Goal: Task Accomplishment & Management: Manage account settings

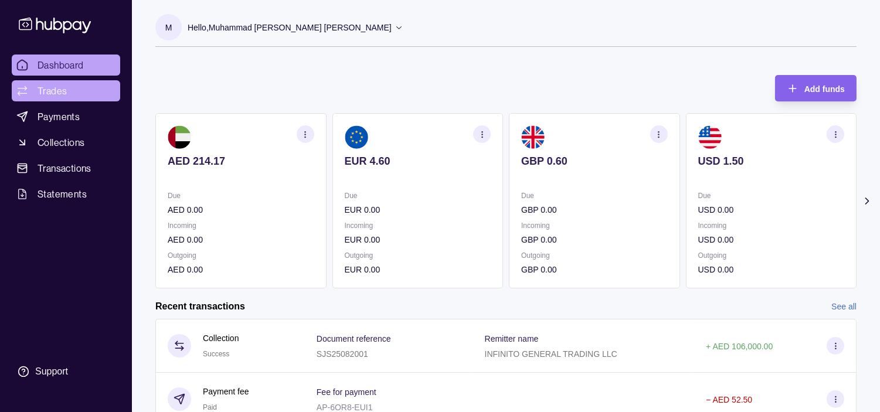
click at [59, 91] on span "Trades" at bounding box center [52, 91] width 29 height 14
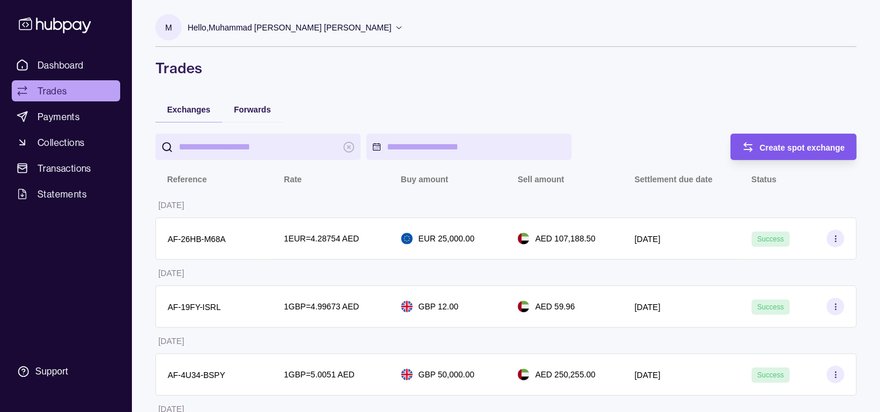
click at [755, 149] on div "Create spot exchange" at bounding box center [785, 147] width 121 height 26
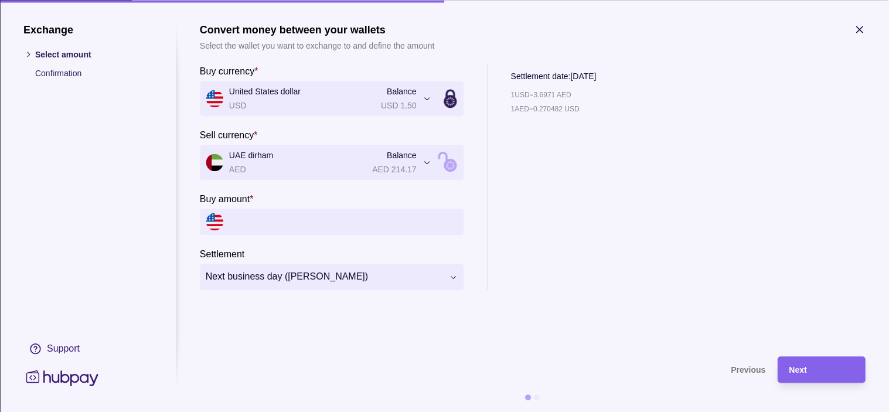
click at [863, 30] on icon "button" at bounding box center [860, 29] width 12 height 12
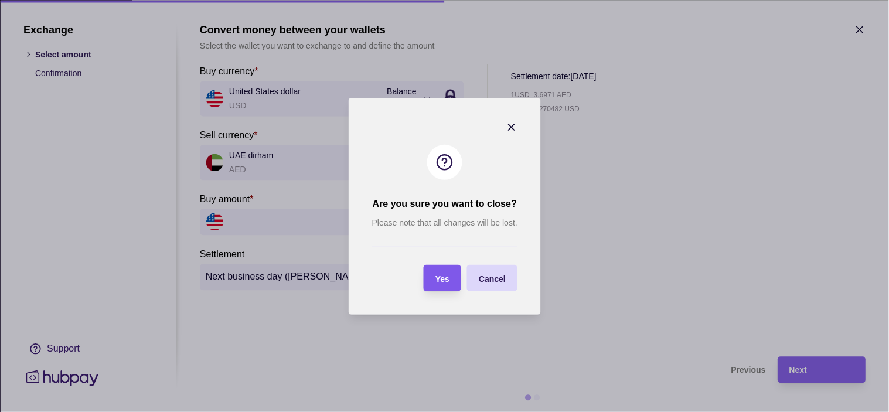
click at [448, 274] on span "Yes" at bounding box center [443, 278] width 14 height 9
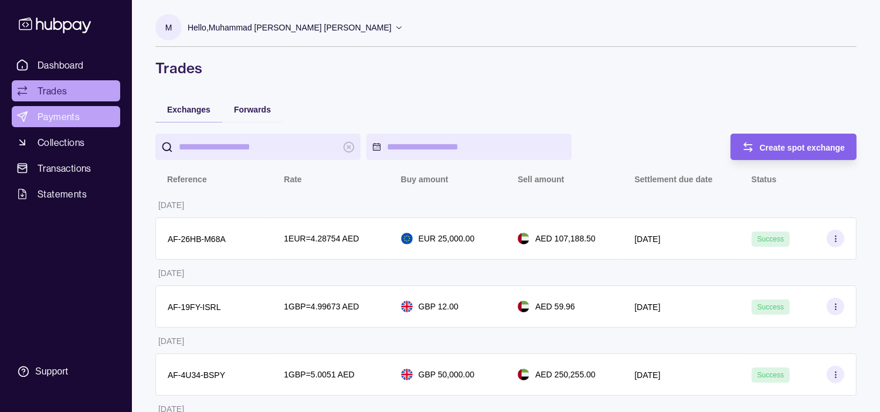
click at [69, 117] on span "Payments" at bounding box center [59, 117] width 42 height 14
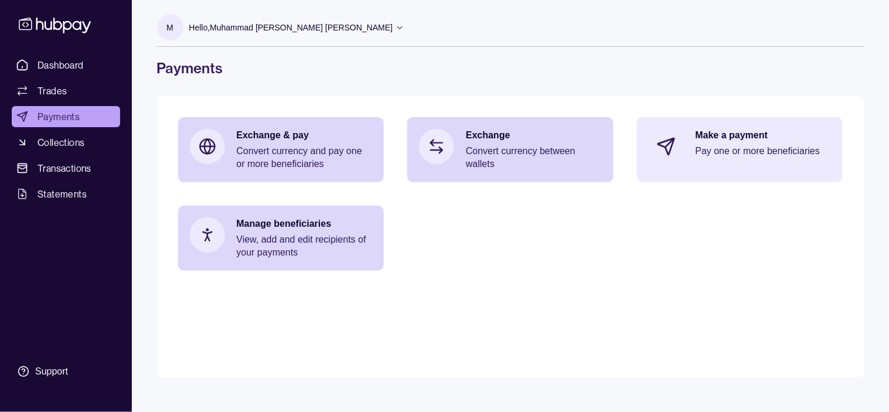
click at [749, 145] on p "Pay one or more beneficiaries" at bounding box center [764, 151] width 136 height 13
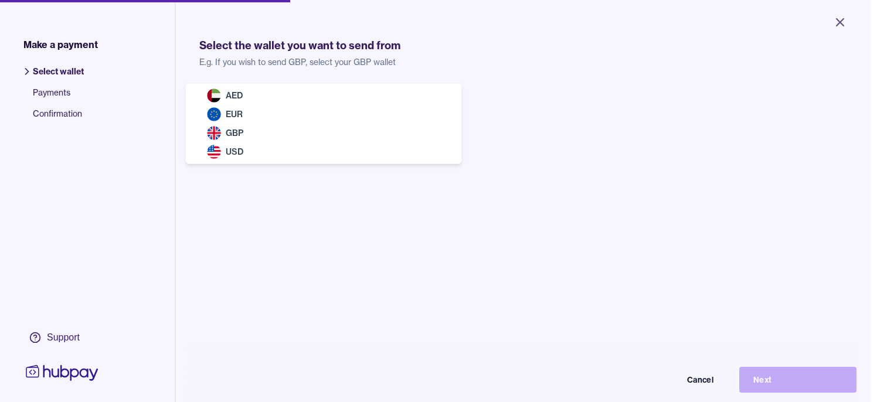
click at [303, 102] on body "Close Make a payment Select wallet Payments Confirmation Support Select the wal…" at bounding box center [435, 201] width 871 height 402
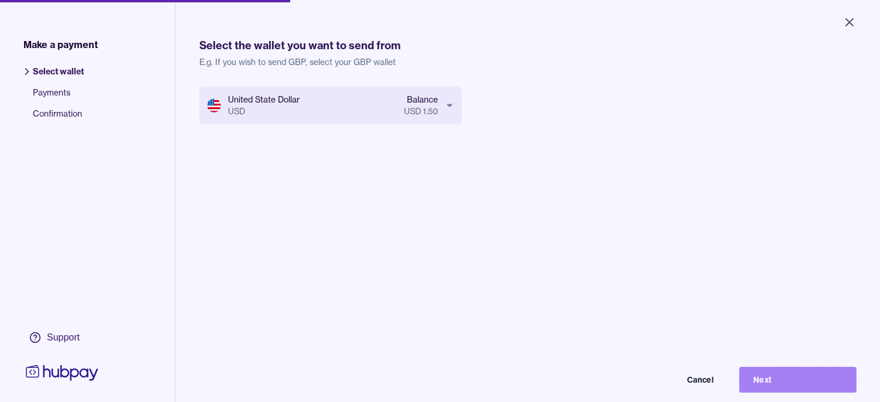
click at [793, 386] on button "Next" at bounding box center [797, 380] width 117 height 26
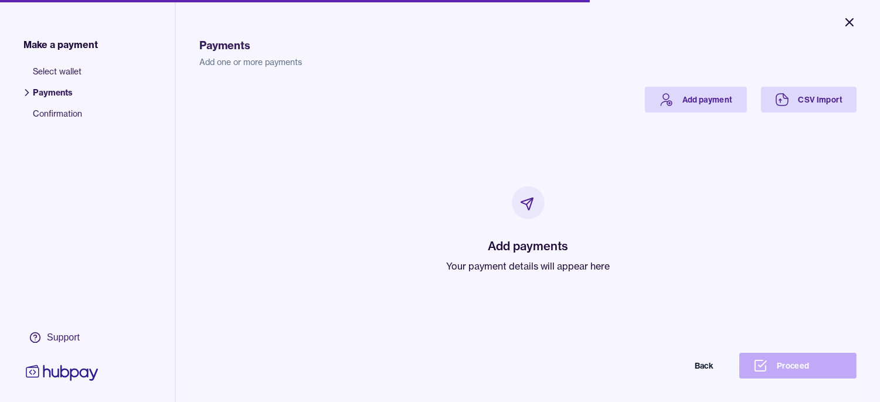
click at [845, 21] on icon "Close" at bounding box center [849, 22] width 14 height 14
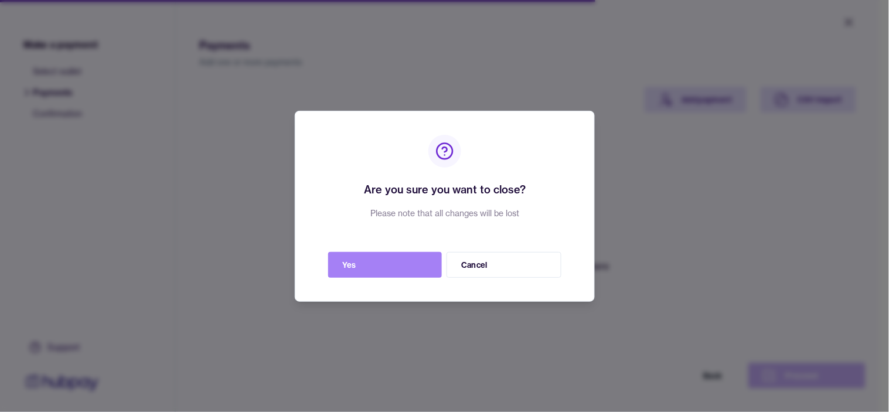
click at [397, 274] on button "Yes" at bounding box center [385, 265] width 114 height 26
click at [372, 259] on button "Yes" at bounding box center [385, 265] width 114 height 26
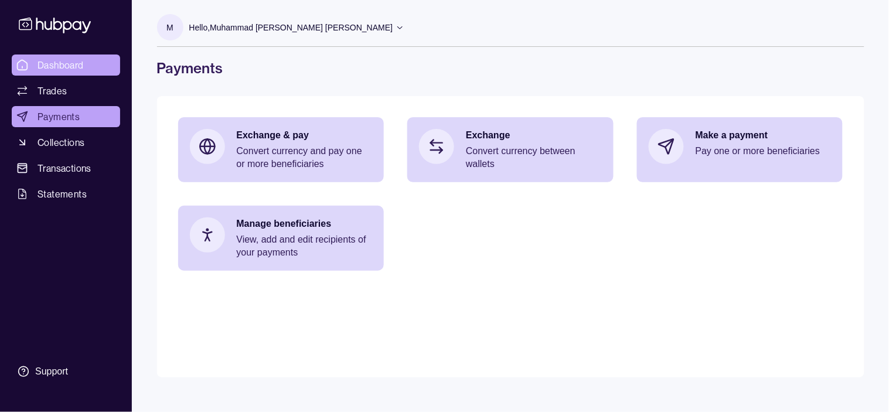
click at [76, 62] on span "Dashboard" at bounding box center [61, 65] width 46 height 14
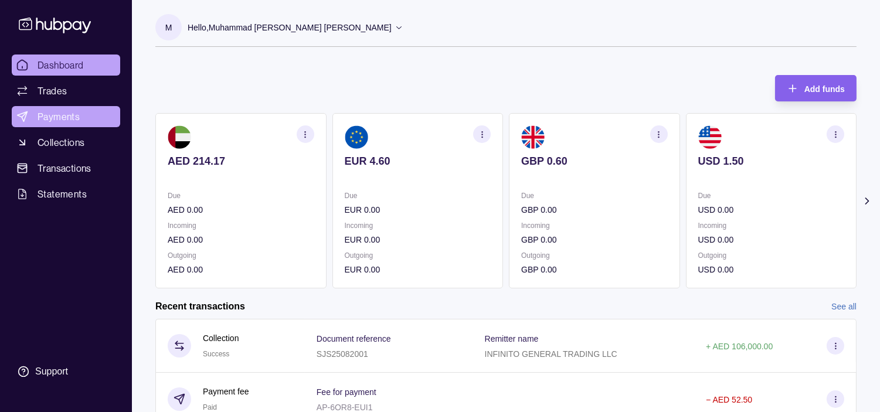
click at [53, 115] on span "Payments" at bounding box center [59, 117] width 42 height 14
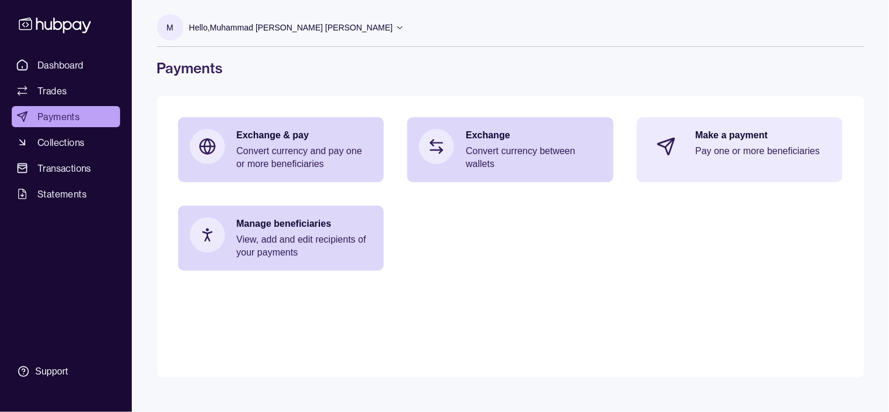
click at [753, 149] on p "Pay one or more beneficiaries" at bounding box center [764, 151] width 136 height 13
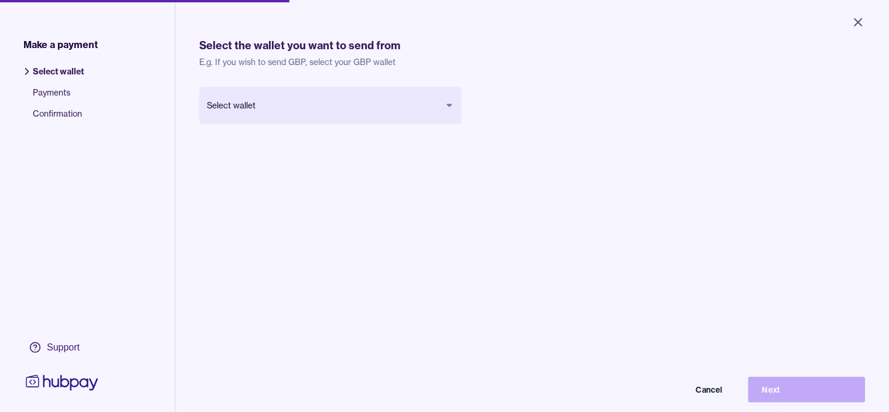
click at [370, 103] on body "Close Make a payment Select wallet Payments Confirmation Support Select the wal…" at bounding box center [444, 206] width 889 height 412
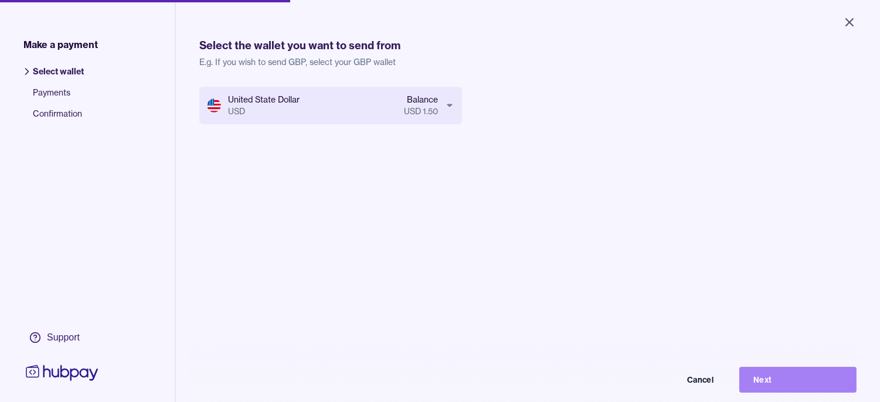
click at [806, 379] on button "Next" at bounding box center [797, 380] width 117 height 26
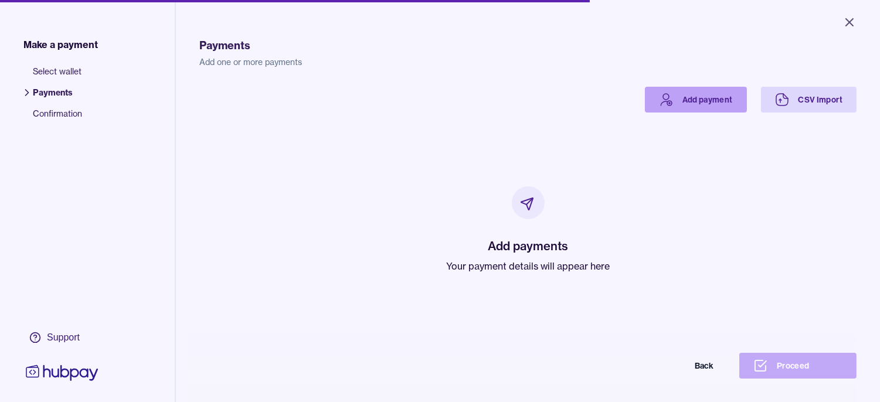
click at [694, 103] on link "Add payment" at bounding box center [696, 100] width 102 height 26
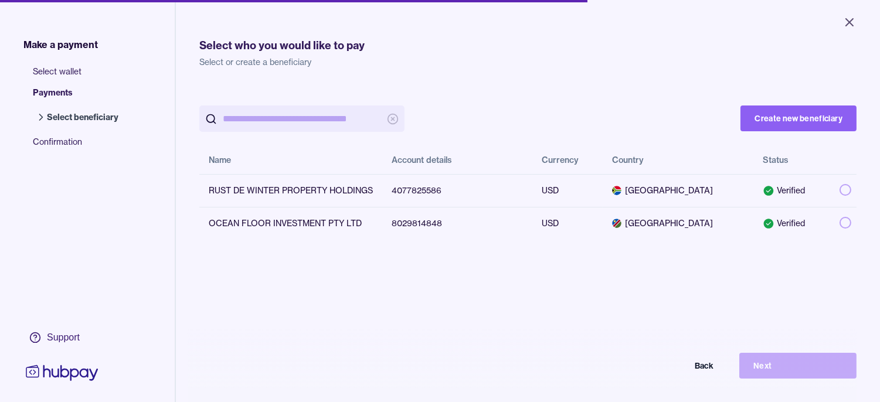
click at [314, 121] on input "search" at bounding box center [302, 119] width 158 height 26
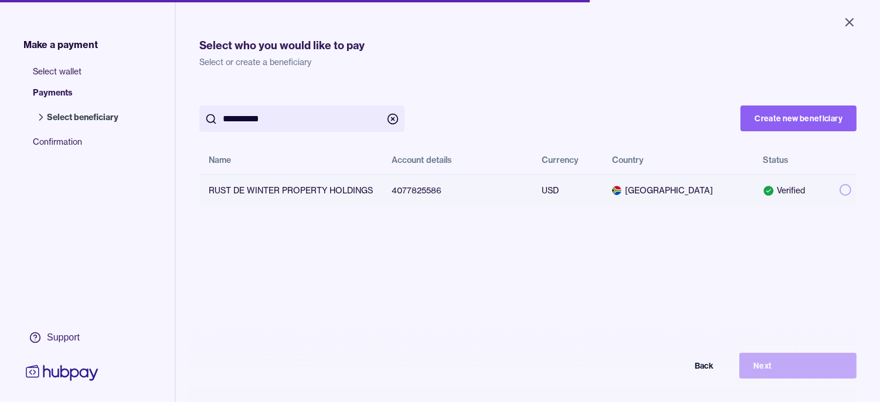
type input "**********"
click at [840, 190] on button "button" at bounding box center [846, 190] width 12 height 12
click at [817, 379] on button "Next" at bounding box center [797, 366] width 117 height 26
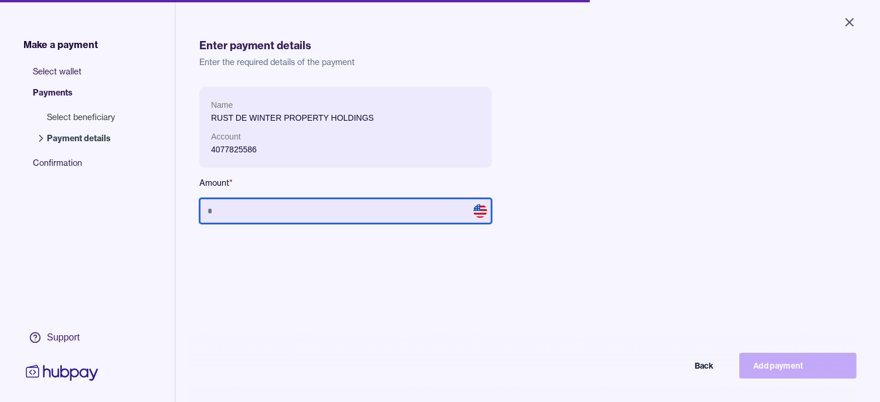
click at [365, 207] on input "text" at bounding box center [345, 211] width 293 height 26
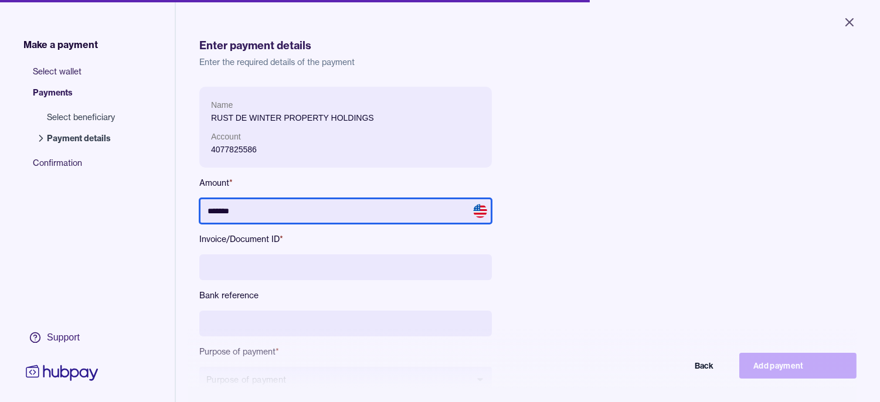
type input "*******"
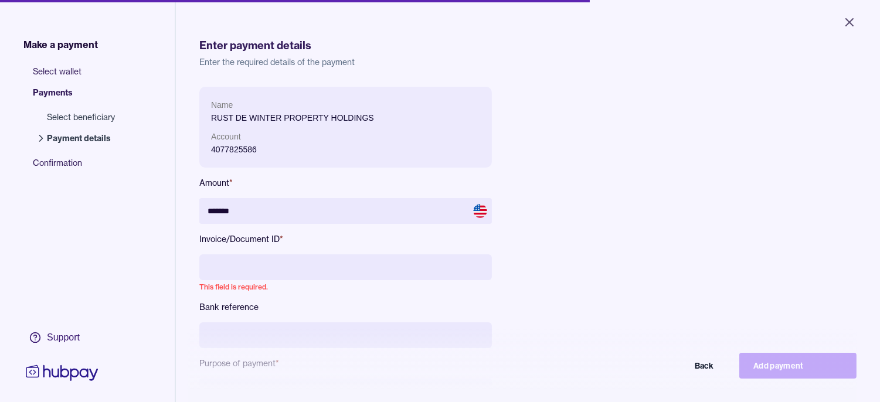
paste input "**********"
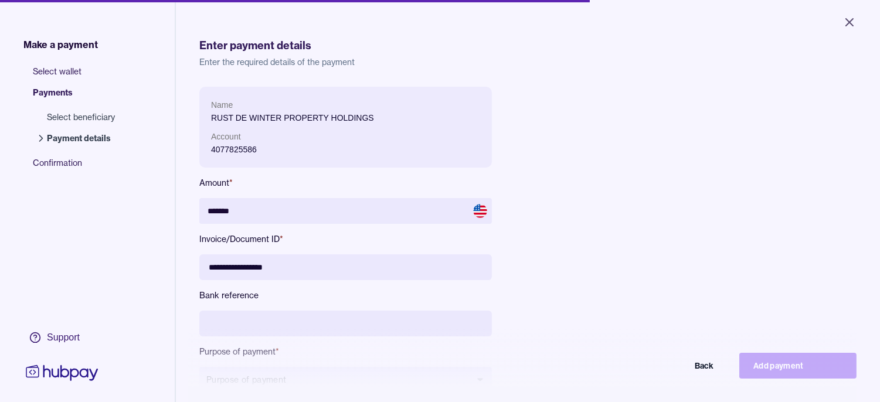
type input "**********"
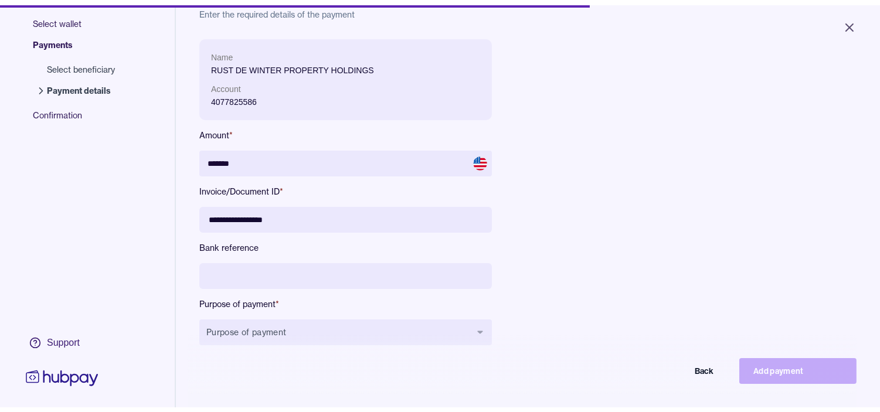
scroll to position [130, 0]
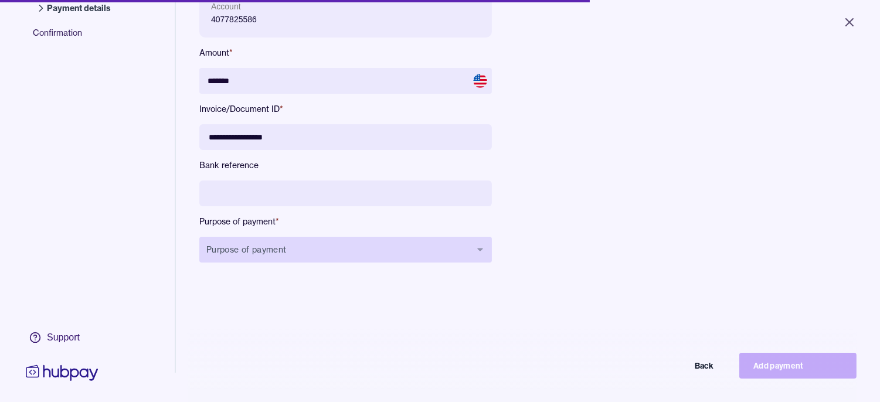
click at [310, 247] on button "Purpose of payment" at bounding box center [345, 250] width 293 height 26
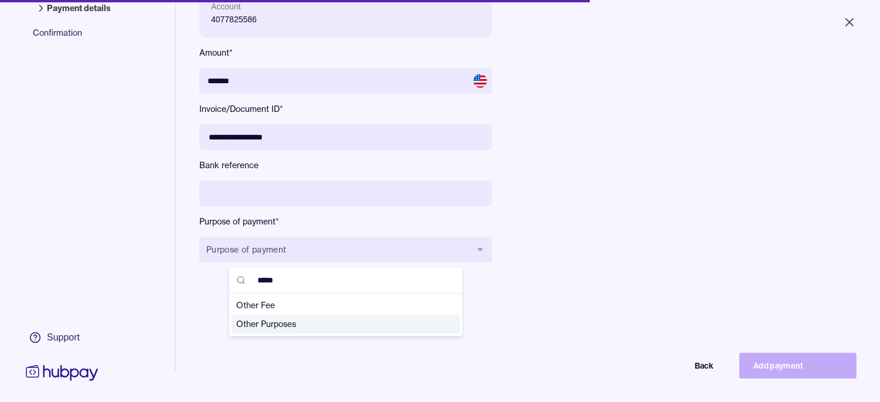
type input "*****"
click at [288, 326] on span "Other Purposes" at bounding box center [338, 324] width 205 height 12
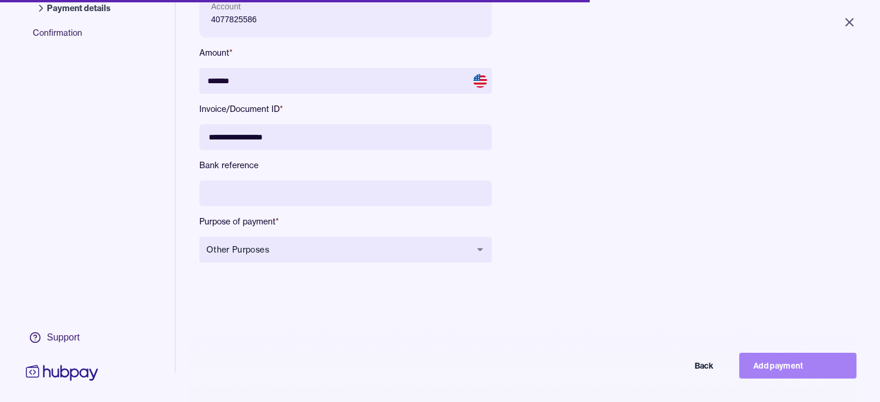
click at [814, 365] on button "Add payment" at bounding box center [797, 366] width 117 height 26
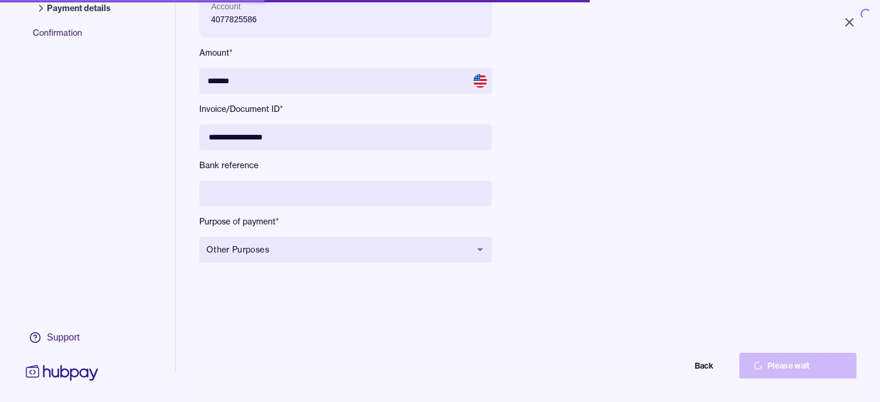
type input "******"
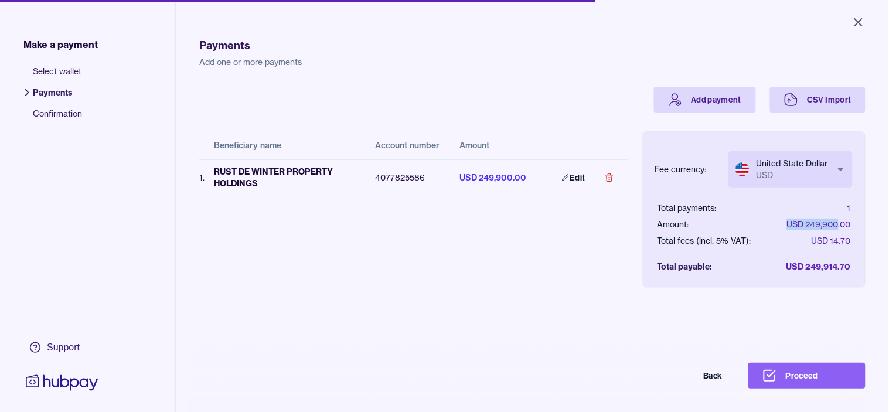
click at [799, 167] on body "Close Make a payment Select wallet Payments Confirmation Support Payments Add o…" at bounding box center [444, 206] width 889 height 412
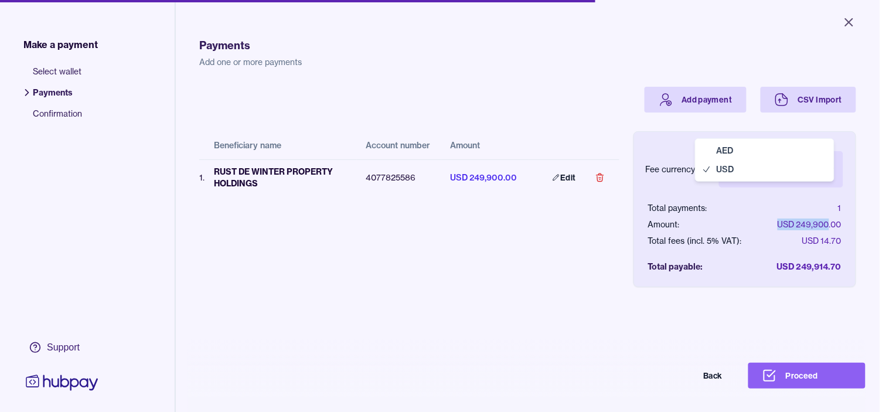
select select "***"
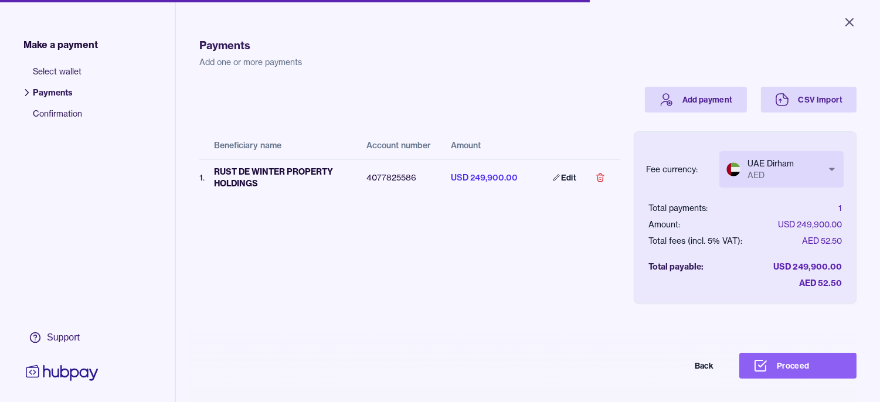
click at [538, 284] on div "Beneficiary name Account number Amount 1 . RUST DE WINTER PROPERTY HOLDINGS 407…" at bounding box center [409, 199] width 420 height 172
click at [811, 370] on button "Proceed" at bounding box center [797, 366] width 117 height 26
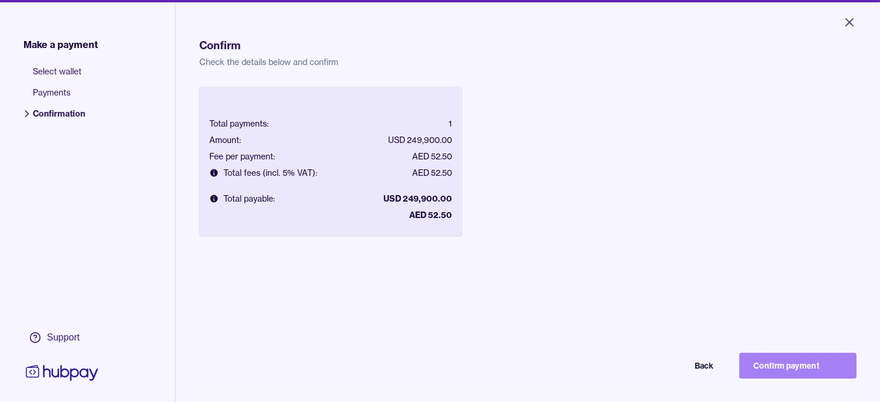
click at [820, 373] on button "Confirm payment" at bounding box center [797, 366] width 117 height 26
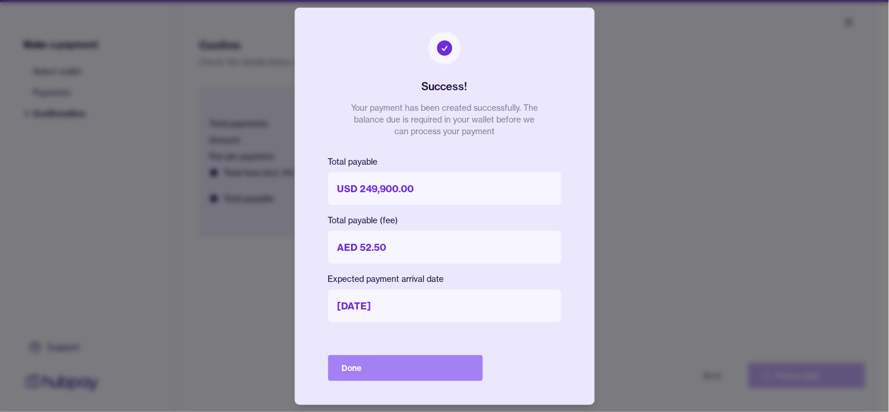
click at [413, 365] on button "Done" at bounding box center [405, 368] width 155 height 26
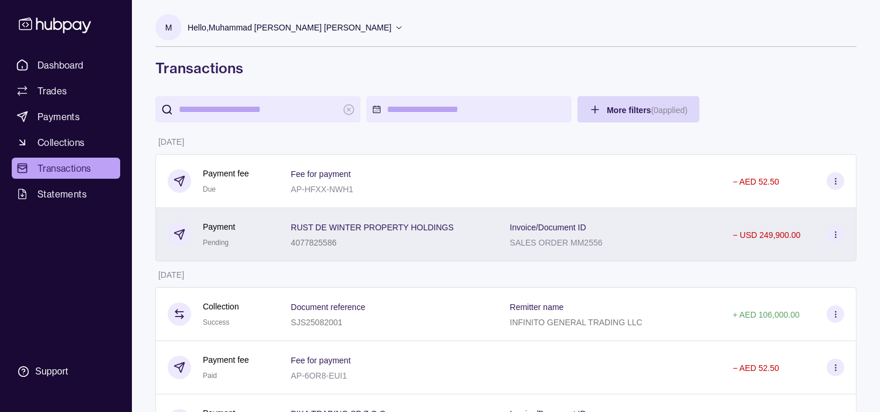
click at [255, 239] on div "Payment Pending" at bounding box center [218, 234] width 100 height 29
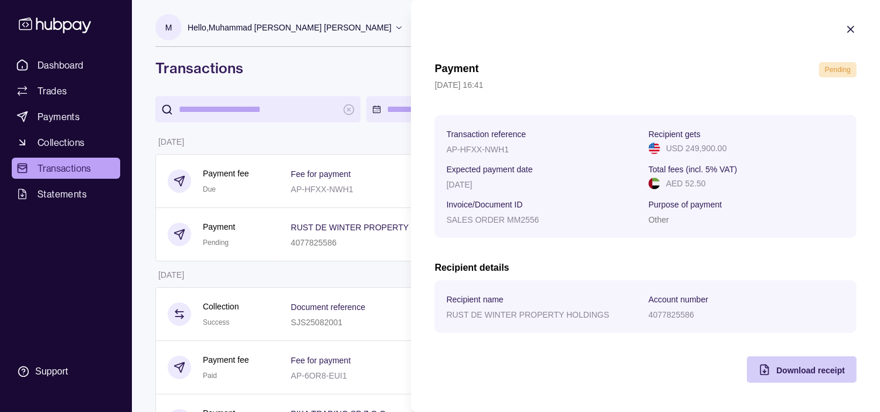
click at [780, 370] on span "Download receipt" at bounding box center [810, 370] width 69 height 9
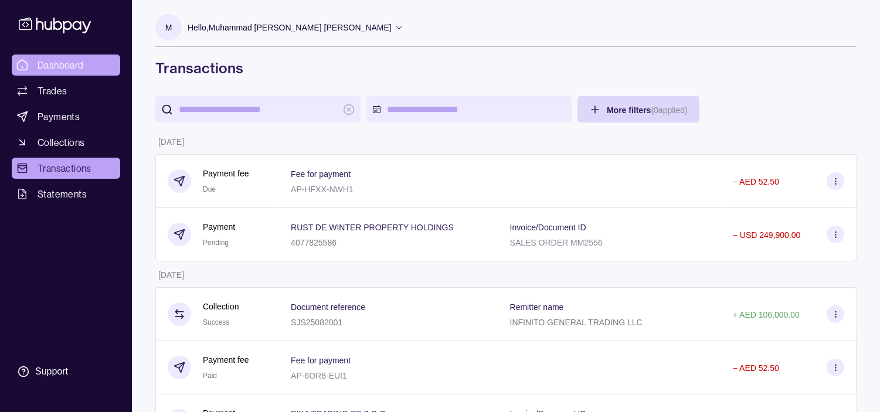
click at [62, 63] on span "Dashboard" at bounding box center [61, 65] width 46 height 14
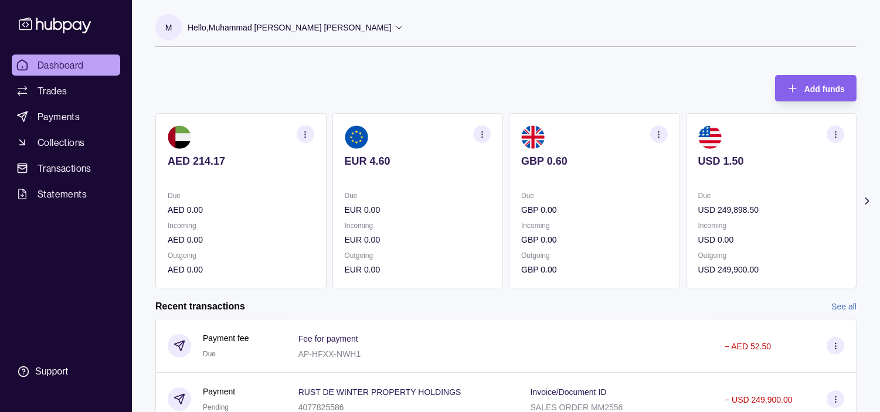
click at [830, 133] on section "button" at bounding box center [836, 134] width 18 height 18
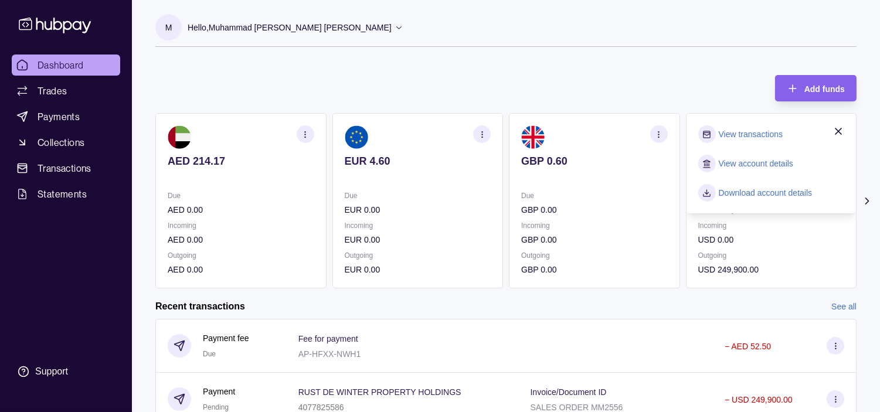
click at [739, 141] on section "View transactions" at bounding box center [771, 134] width 147 height 18
click at [739, 137] on link "View transactions" at bounding box center [751, 134] width 64 height 13
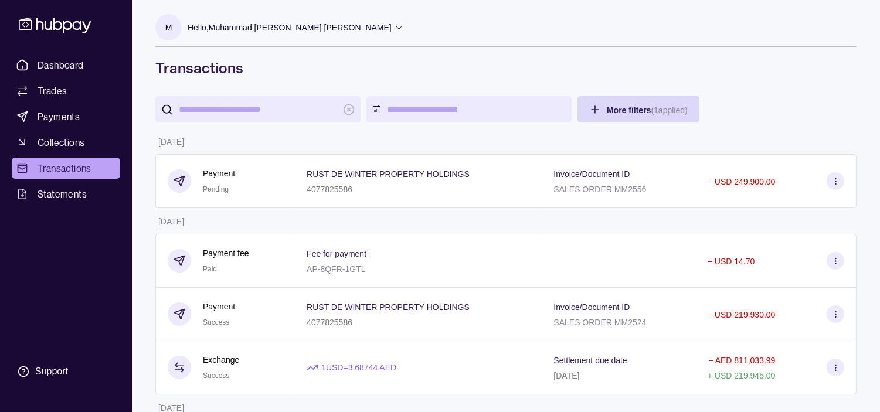
click at [403, 200] on div "RUST DE WINTER PROPERTY HOLDINGS 4077825586" at bounding box center [418, 181] width 247 height 54
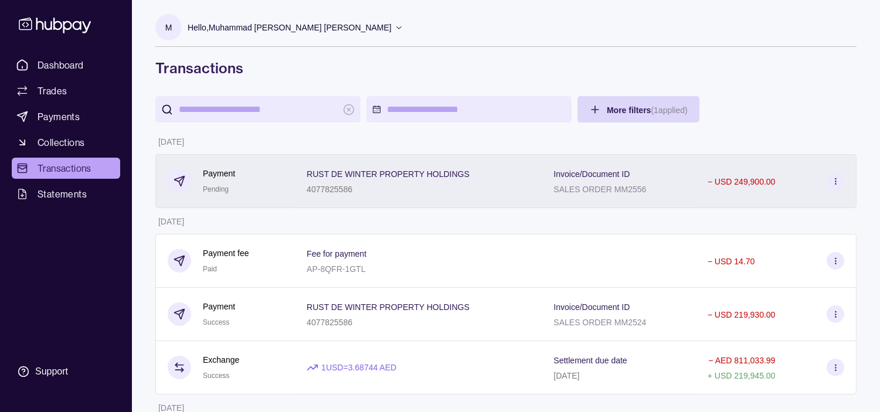
click at [400, 191] on div "4077825586" at bounding box center [388, 189] width 163 height 14
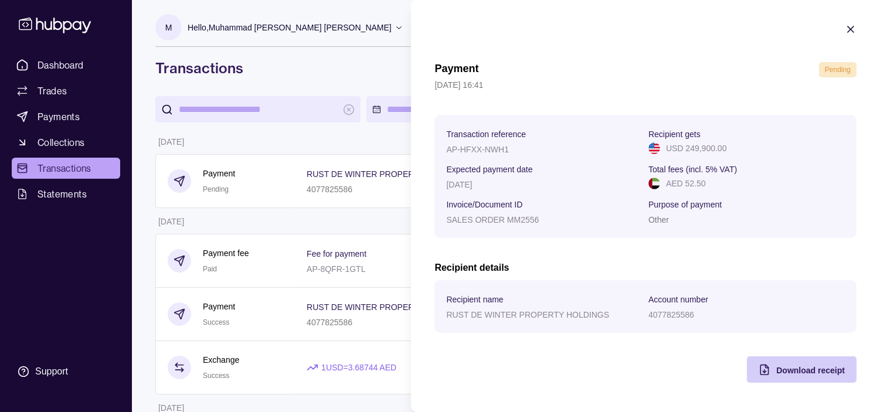
click at [807, 373] on span "Download receipt" at bounding box center [810, 370] width 69 height 9
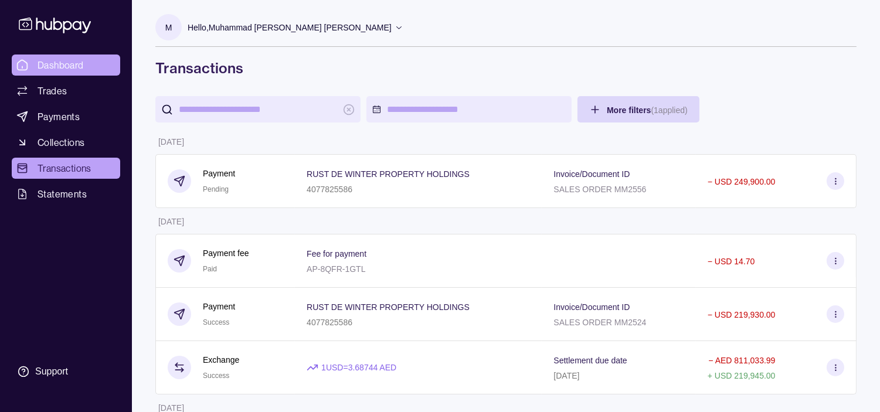
click at [98, 59] on link "Dashboard" at bounding box center [66, 65] width 108 height 21
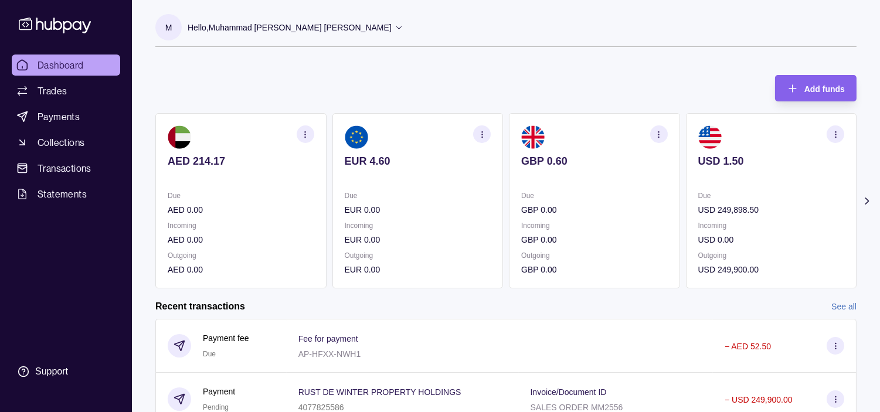
click at [295, 26] on p "Hello, Muhammad [PERSON_NAME] [PERSON_NAME]" at bounding box center [290, 27] width 204 height 13
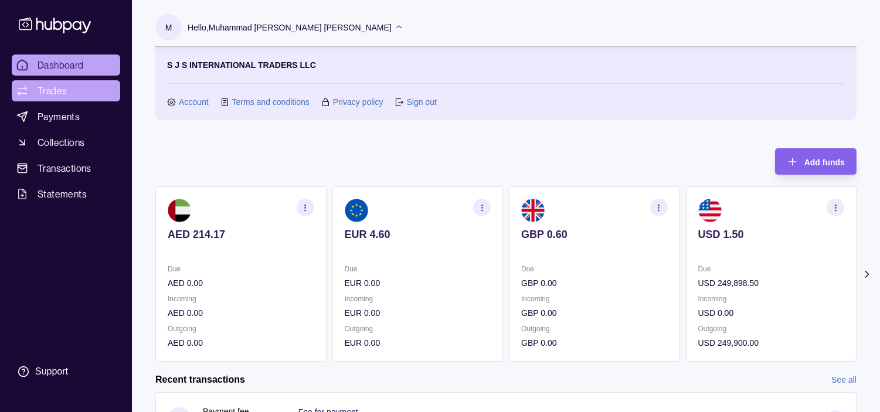
click at [62, 95] on span "Trades" at bounding box center [52, 91] width 29 height 14
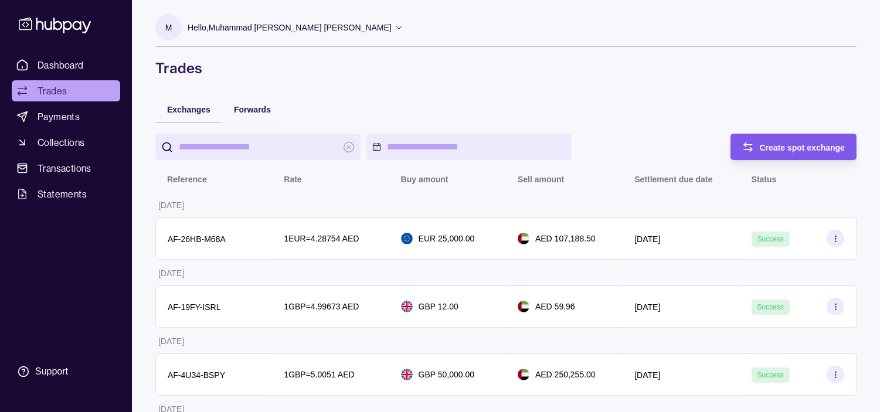
click at [782, 141] on div "Create spot exchange" at bounding box center [803, 147] width 86 height 14
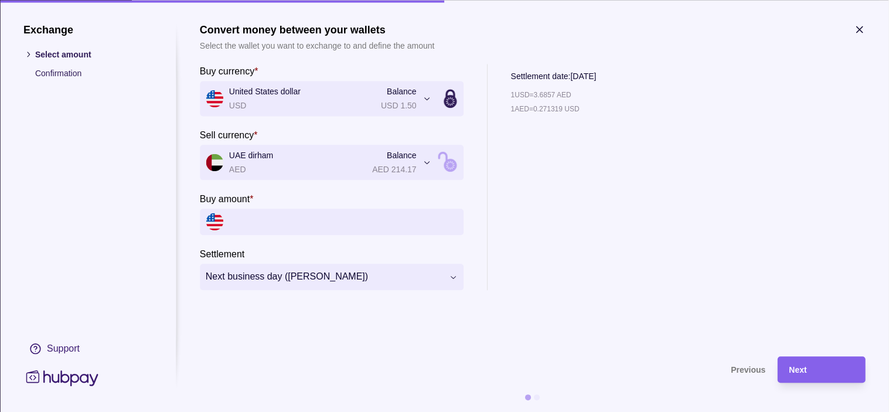
click at [858, 31] on icon "button" at bounding box center [860, 29] width 6 height 6
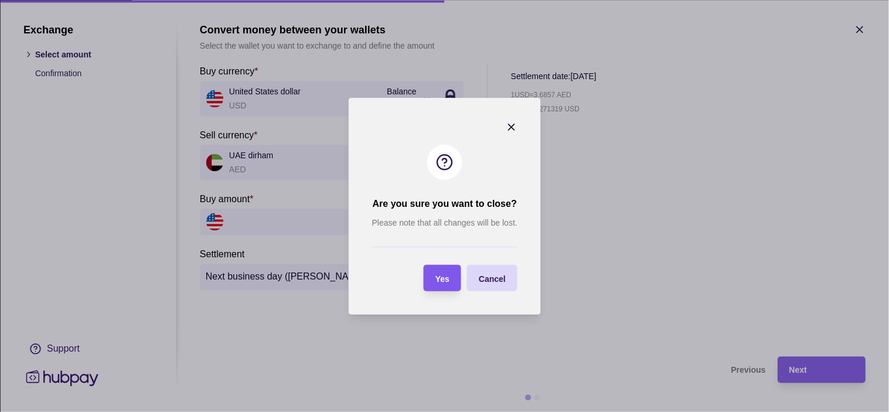
click at [447, 279] on span "Yes" at bounding box center [443, 278] width 14 height 9
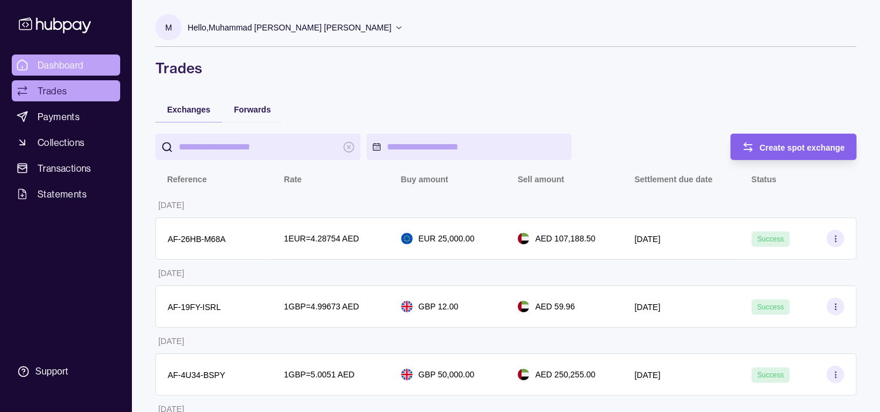
click at [96, 66] on link "Dashboard" at bounding box center [66, 65] width 108 height 21
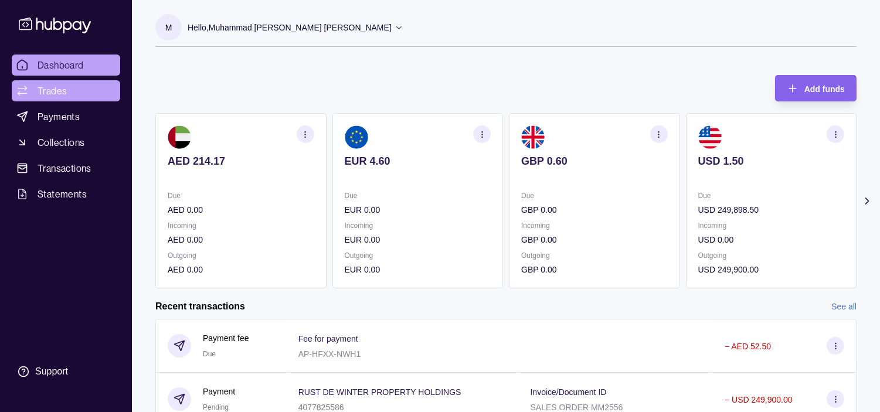
click at [49, 91] on span "Trades" at bounding box center [52, 91] width 29 height 14
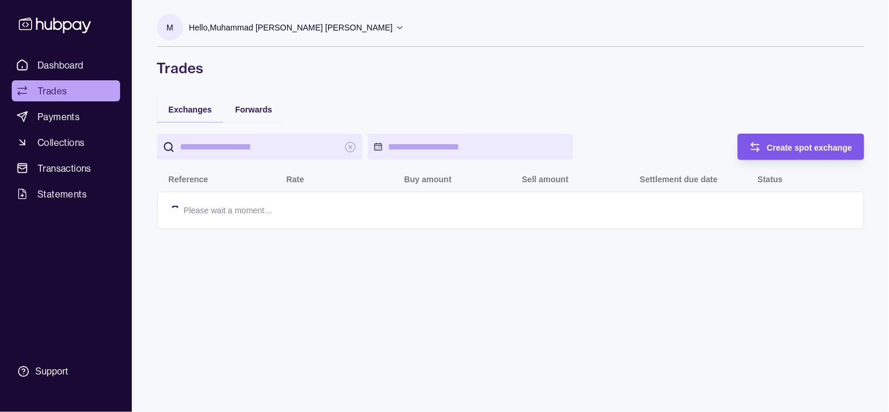
click at [793, 151] on span "Create spot exchange" at bounding box center [810, 147] width 86 height 9
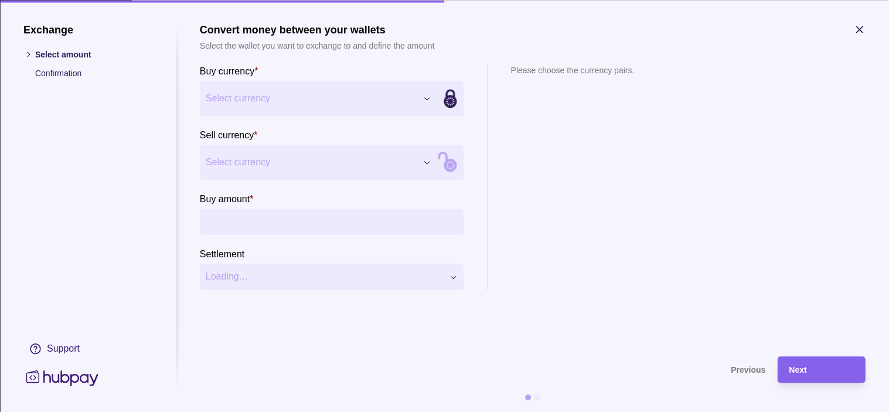
click at [383, 88] on button "Select currency" at bounding box center [318, 98] width 237 height 35
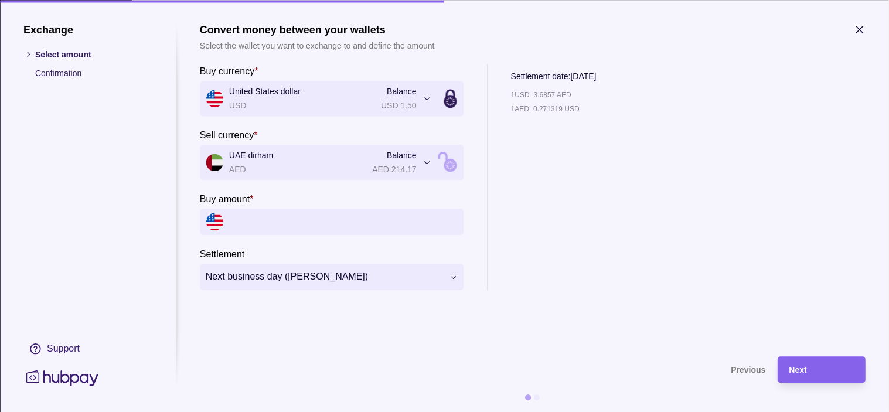
click at [861, 30] on icon "button" at bounding box center [860, 29] width 6 height 6
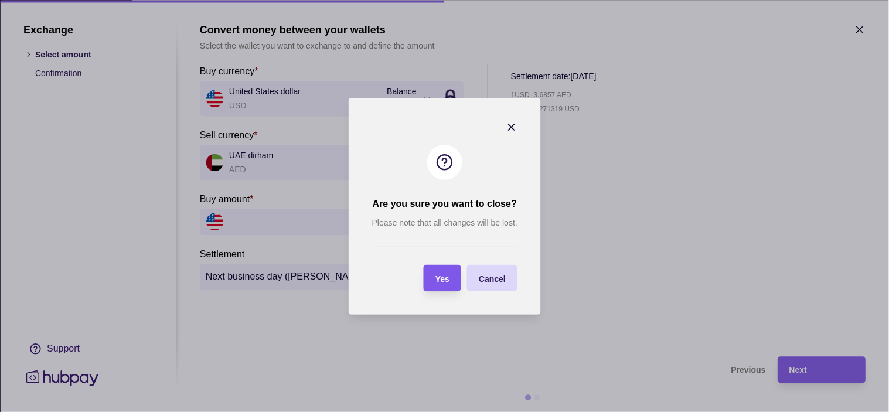
click at [441, 278] on span "Yes" at bounding box center [443, 278] width 14 height 9
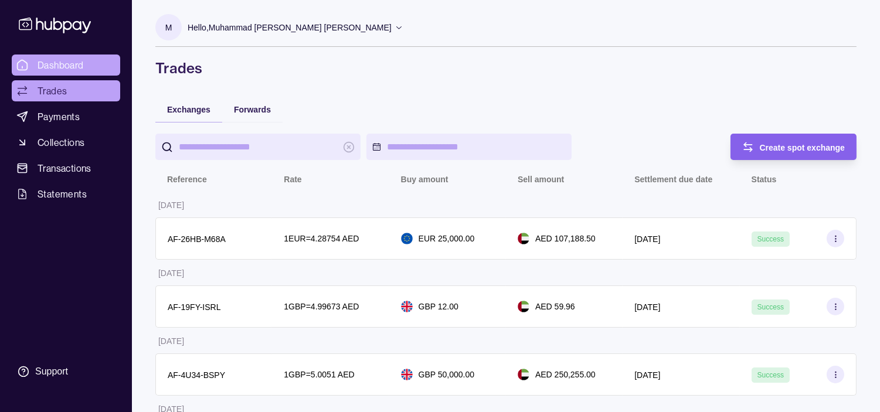
click at [79, 59] on span "Dashboard" at bounding box center [61, 65] width 46 height 14
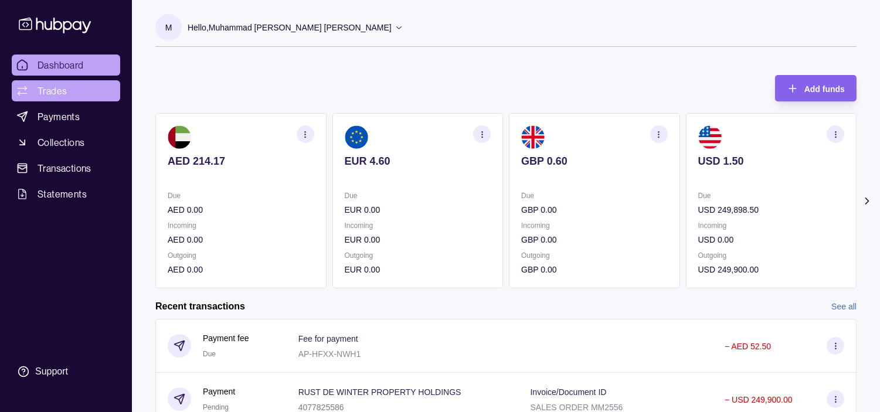
click at [77, 86] on link "Trades" at bounding box center [66, 90] width 108 height 21
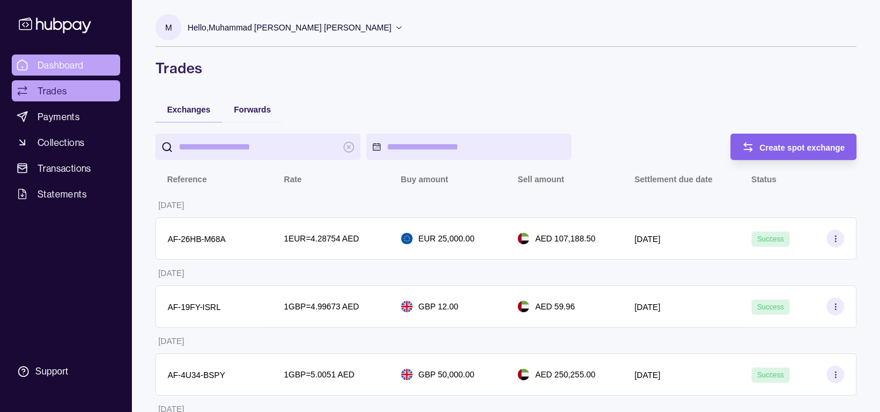
click at [73, 63] on span "Dashboard" at bounding box center [61, 65] width 46 height 14
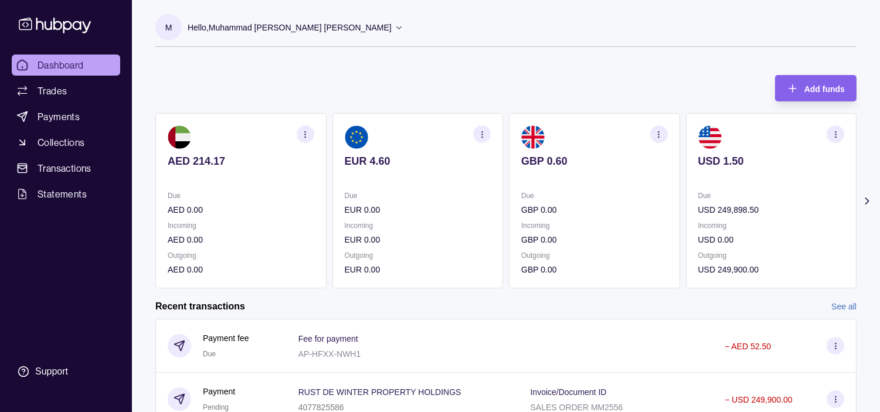
click at [720, 203] on p "USD 249,898.50" at bounding box center [771, 209] width 147 height 13
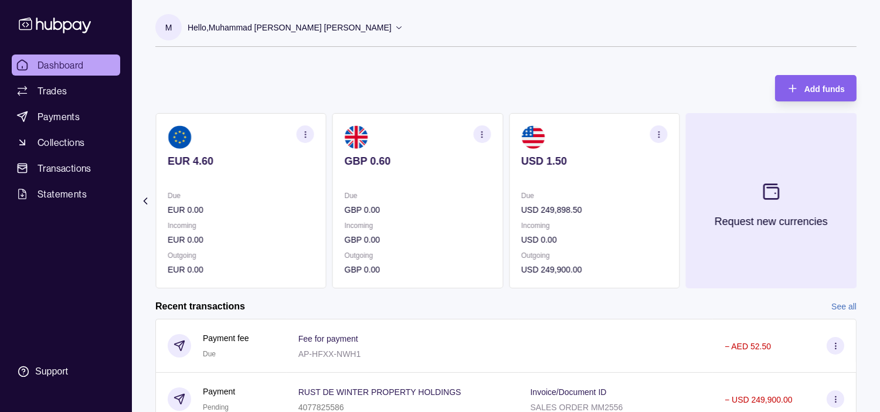
click at [711, 202] on button "Request new currencies" at bounding box center [771, 200] width 171 height 175
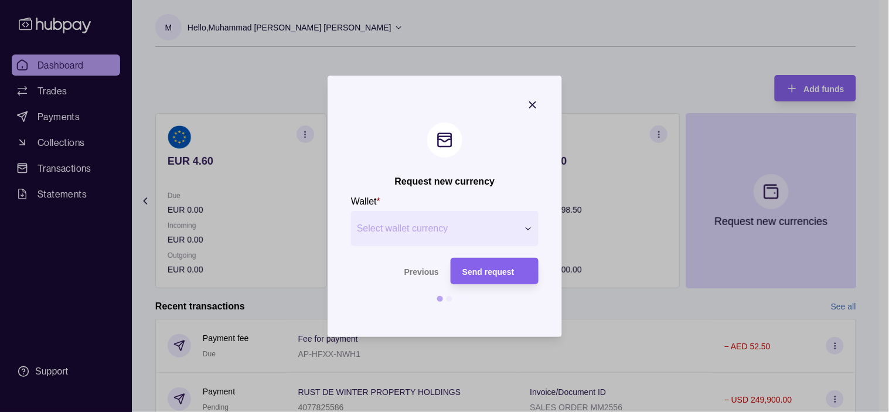
click at [531, 107] on icon "button" at bounding box center [533, 105] width 12 height 12
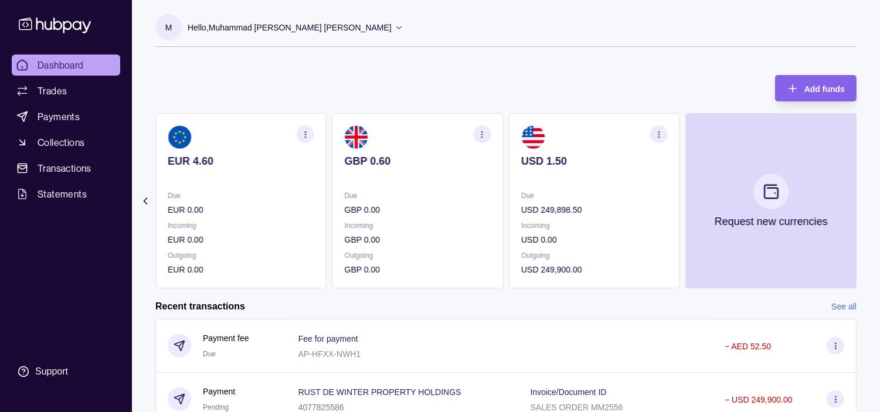
click at [491, 192] on p "Due" at bounding box center [418, 195] width 147 height 13
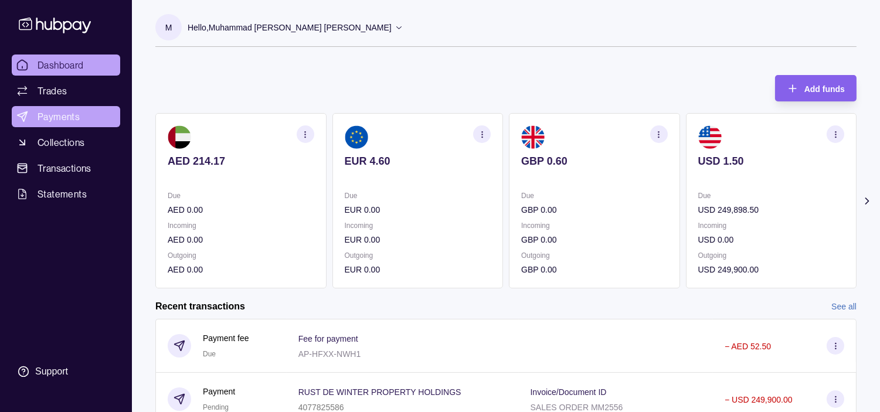
click at [71, 115] on span "Payments" at bounding box center [59, 117] width 42 height 14
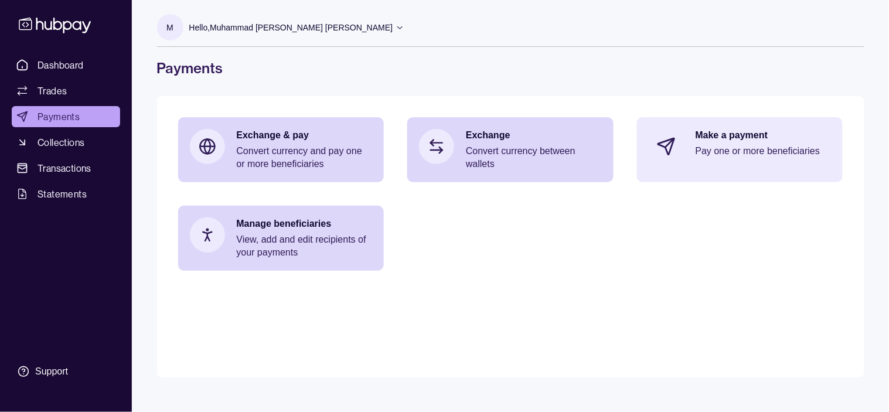
click at [740, 147] on p "Pay one or more beneficiaries" at bounding box center [764, 151] width 136 height 13
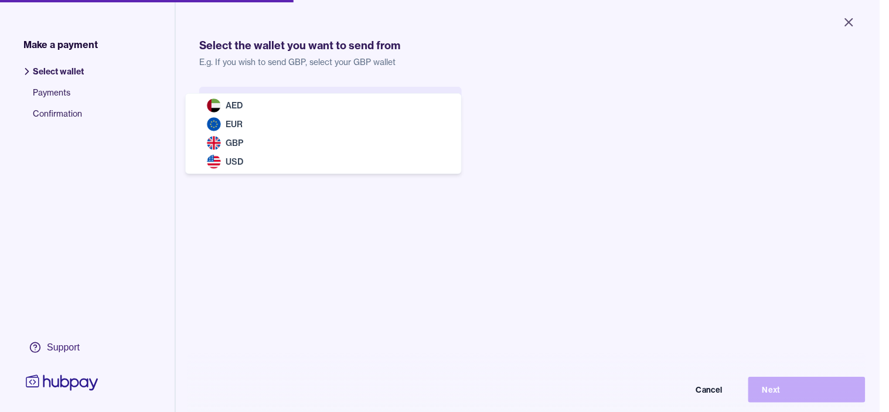
click at [368, 103] on body "Close Make a payment Select wallet Payments Confirmation Support Select the wal…" at bounding box center [440, 206] width 880 height 412
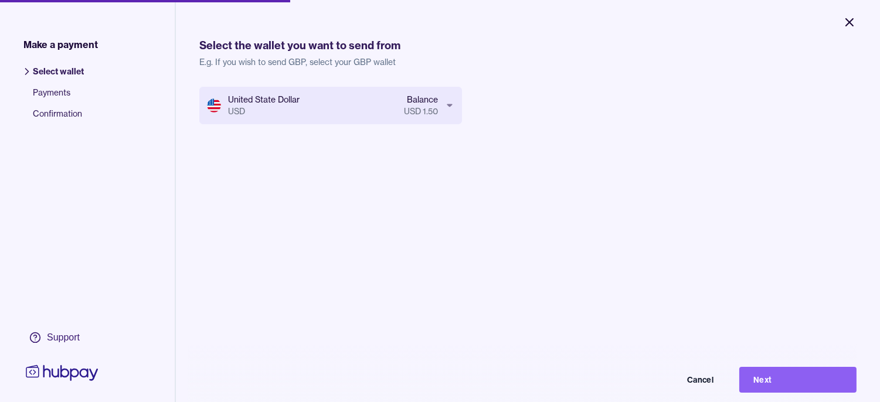
click at [852, 22] on icon "Close" at bounding box center [849, 22] width 14 height 14
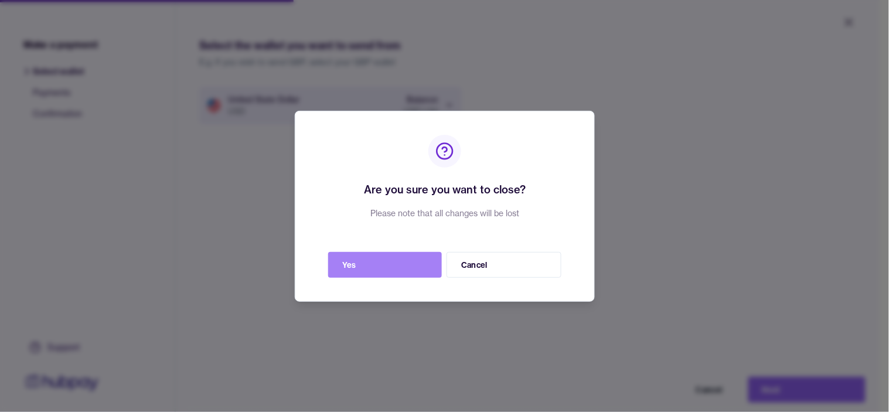
click at [379, 263] on button "Yes" at bounding box center [385, 265] width 114 height 26
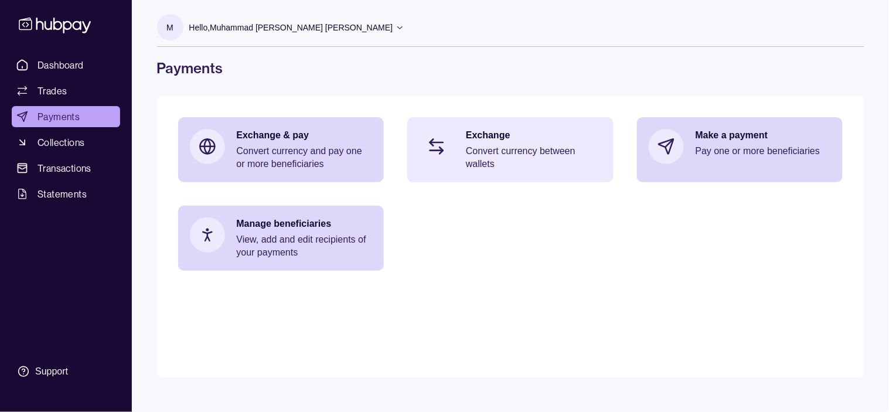
click at [496, 158] on p "Convert currency between wallets" at bounding box center [534, 158] width 136 height 26
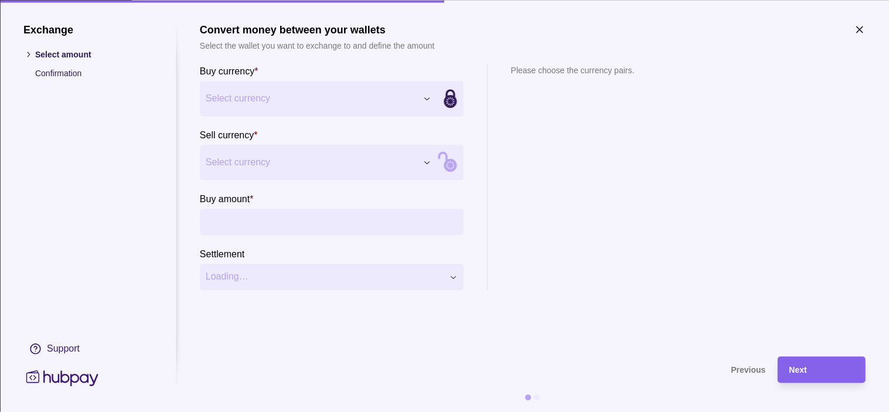
click at [375, 412] on div "Exchange Select amount Confirmation Support Convert money between your wallets …" at bounding box center [444, 412] width 889 height 0
click at [300, 412] on div "Exchange Select amount Confirmation Support Convert money between your wallets …" at bounding box center [444, 412] width 889 height 0
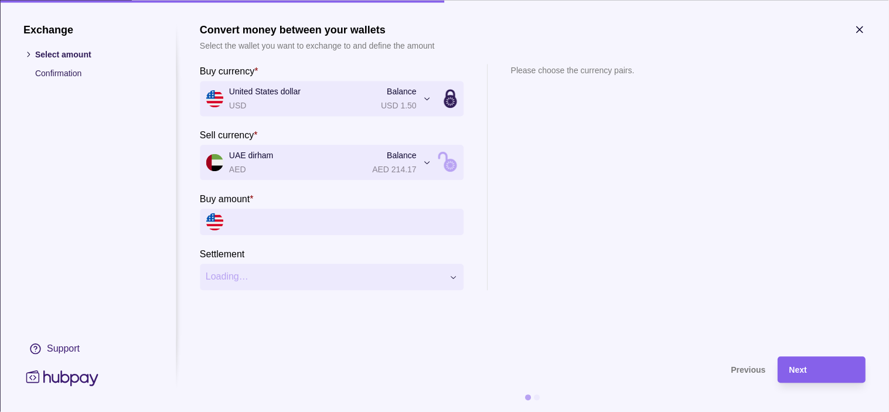
click at [293, 221] on input "Buy amount *" at bounding box center [343, 222] width 229 height 26
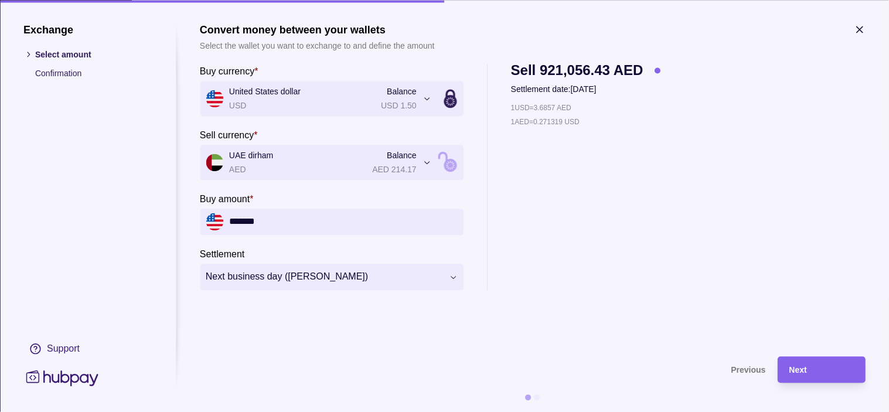
type input "*******"
click at [319, 412] on div "**********" at bounding box center [444, 412] width 889 height 0
click at [825, 366] on div "Next" at bounding box center [822, 370] width 64 height 14
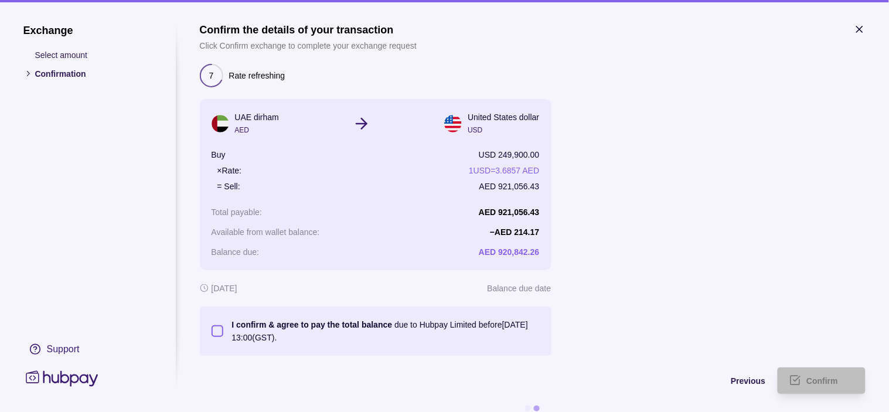
click at [217, 329] on button "I confirm & agree to pay the total balance due to Hubpay Limited before [DATE] …" at bounding box center [218, 331] width 12 height 12
click at [810, 377] on span "Confirm" at bounding box center [823, 381] width 32 height 9
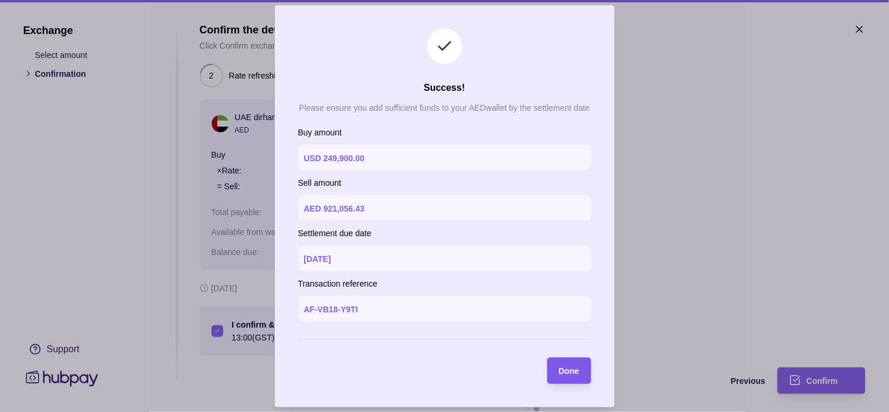
click at [566, 368] on span "Done" at bounding box center [569, 370] width 21 height 9
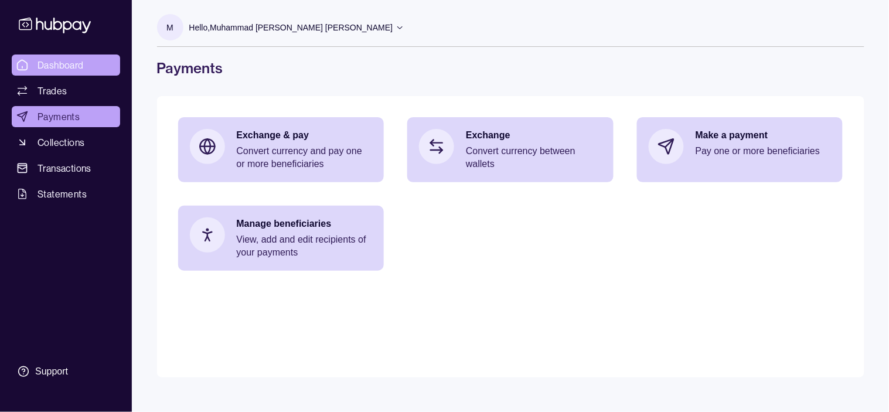
click at [86, 68] on link "Dashboard" at bounding box center [66, 65] width 108 height 21
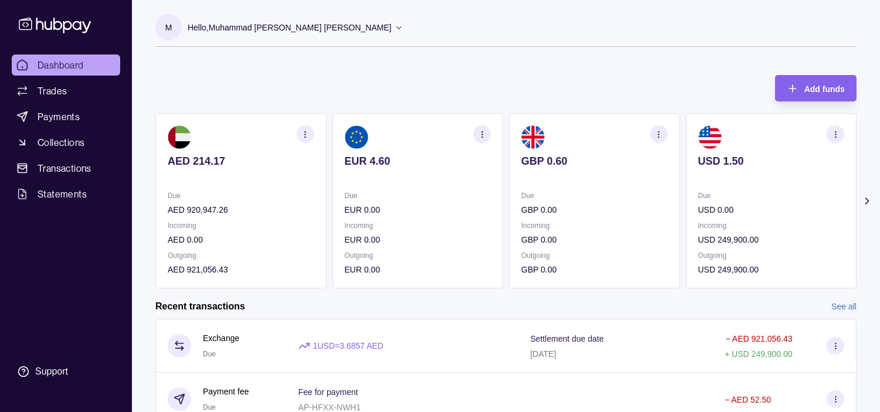
click at [306, 21] on p "Hello, Muhammad [PERSON_NAME] [PERSON_NAME]" at bounding box center [290, 27] width 204 height 13
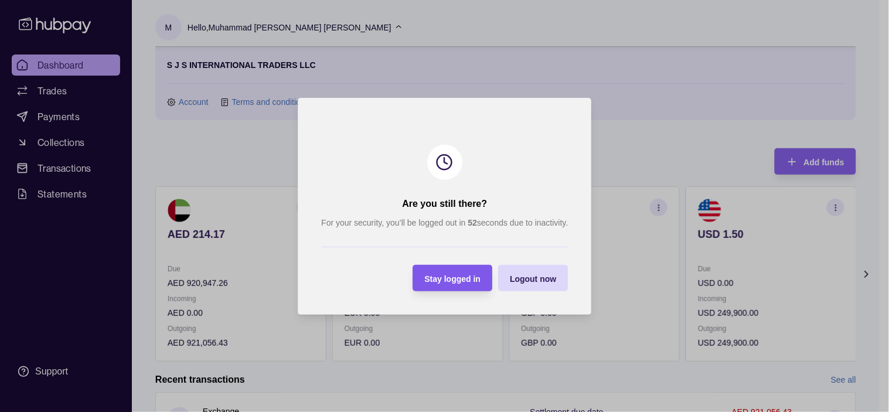
click at [459, 277] on span "Stay logged in" at bounding box center [452, 278] width 56 height 9
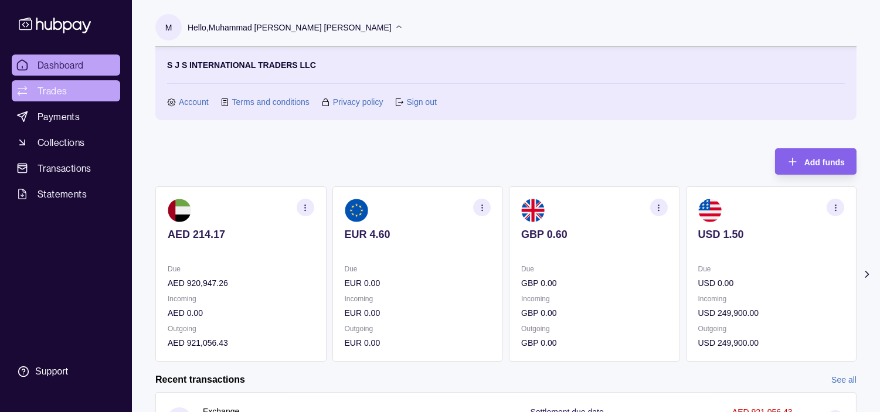
click at [49, 86] on span "Trades" at bounding box center [52, 91] width 29 height 14
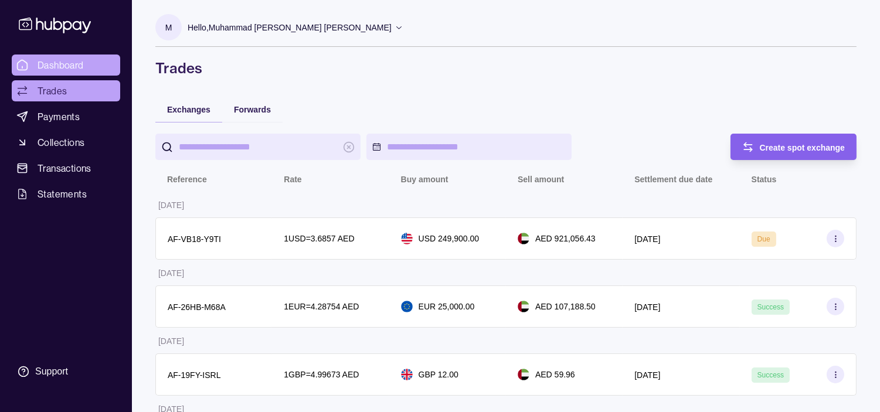
click at [74, 64] on span "Dashboard" at bounding box center [61, 65] width 46 height 14
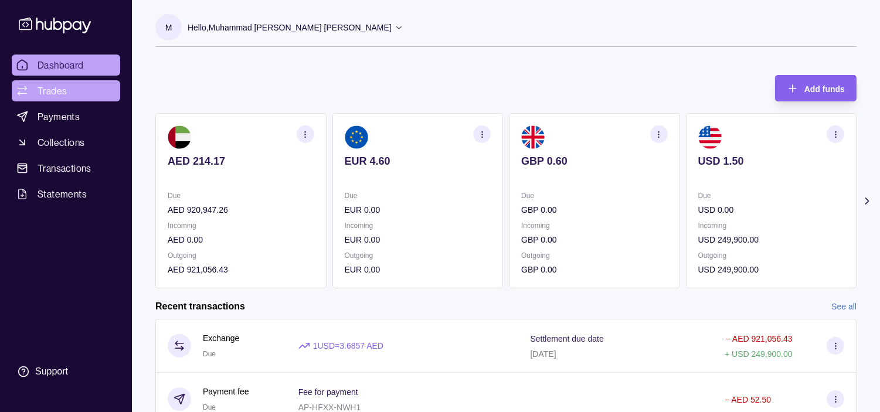
click at [67, 94] on link "Trades" at bounding box center [66, 90] width 108 height 21
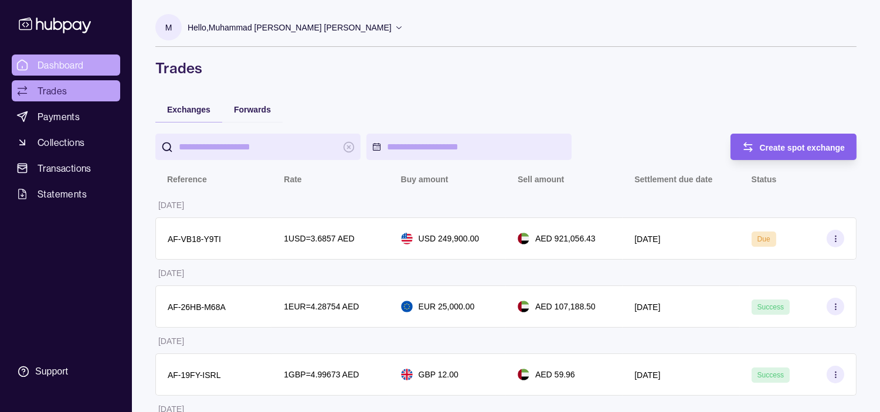
click at [82, 63] on span "Dashboard" at bounding box center [61, 65] width 46 height 14
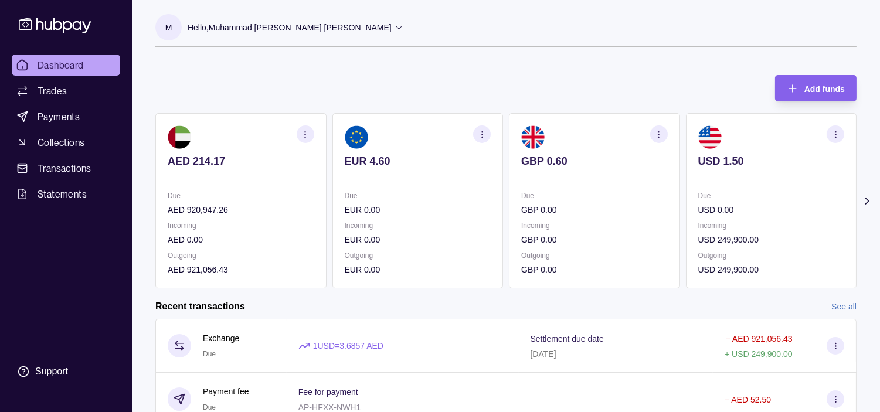
click at [269, 21] on p "Hello, Muhammad [PERSON_NAME] [PERSON_NAME]" at bounding box center [290, 27] width 204 height 13
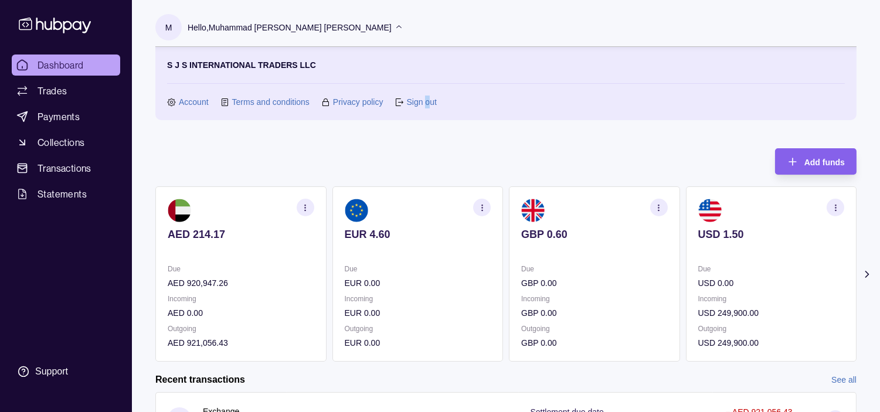
click at [427, 103] on link "Sign out" at bounding box center [421, 102] width 30 height 13
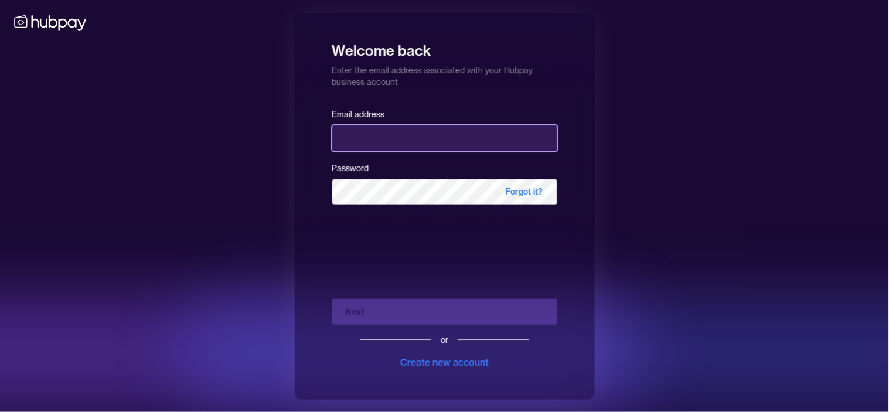
click at [383, 137] on input "email" at bounding box center [444, 138] width 225 height 26
type input "**********"
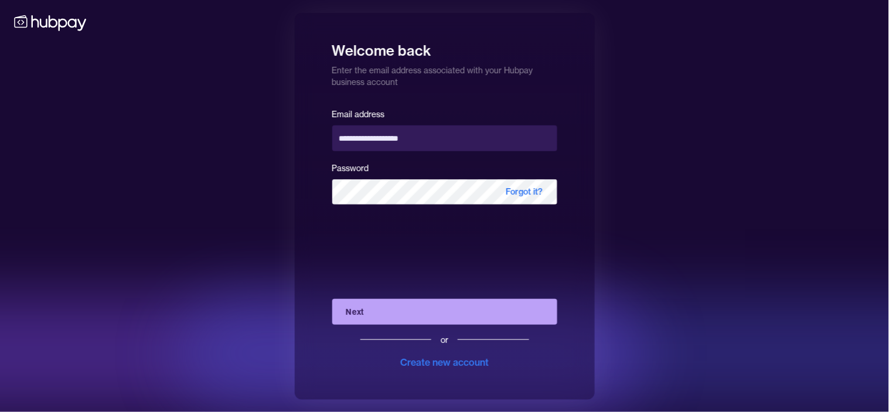
click at [405, 311] on button "Next" at bounding box center [444, 312] width 225 height 26
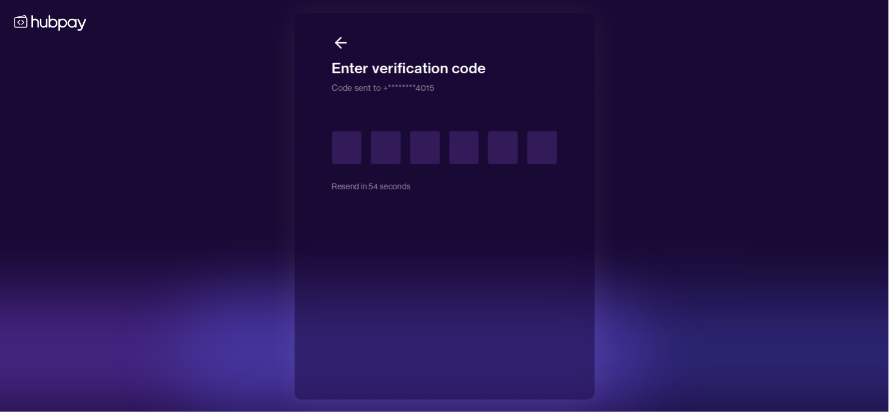
type input "*"
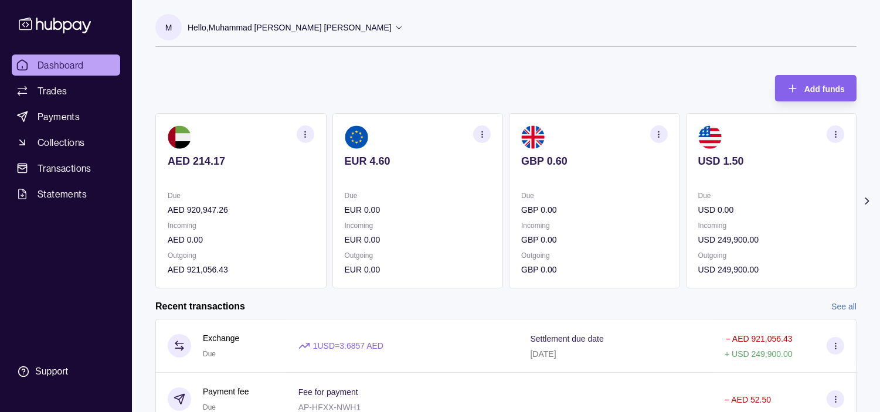
click at [298, 134] on section "button" at bounding box center [306, 134] width 18 height 18
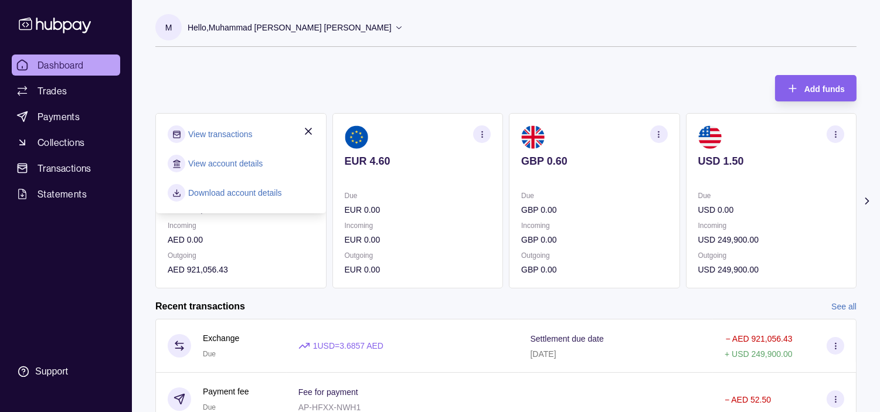
click at [249, 134] on link "View transactions" at bounding box center [220, 134] width 64 height 13
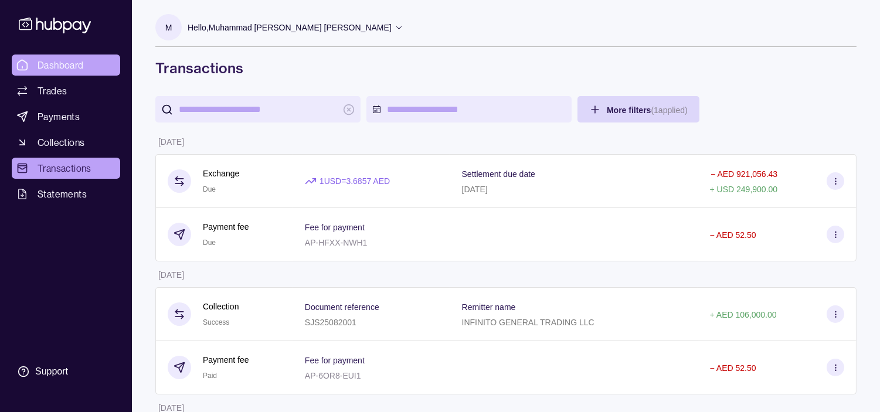
click at [74, 67] on span "Dashboard" at bounding box center [61, 65] width 46 height 14
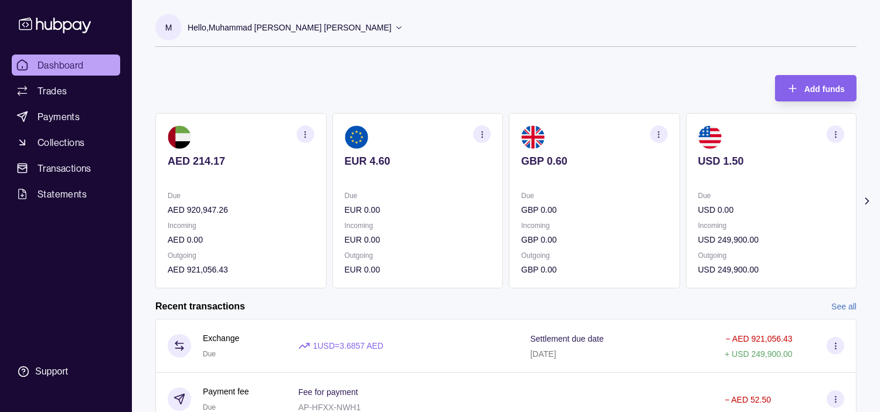
click at [311, 26] on p "Hello, Muhammad [PERSON_NAME] [PERSON_NAME]" at bounding box center [290, 27] width 204 height 13
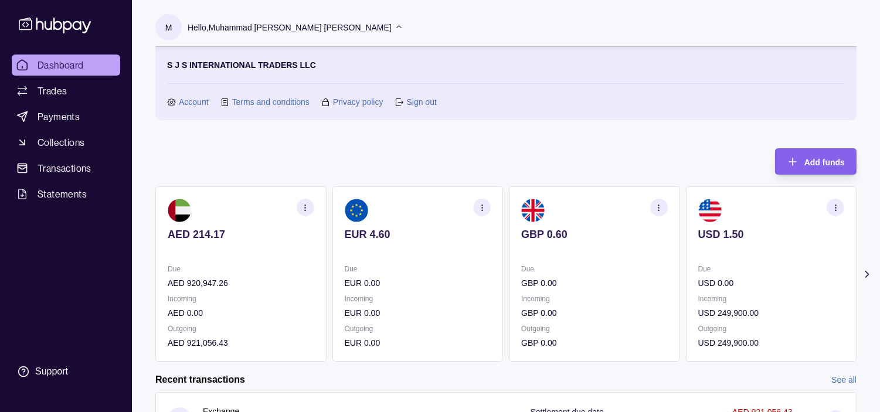
click at [395, 142] on div "Add funds AED 214.17 Due AED 920,947.26 Incoming AED 0.00 Outgoing AED 921,056.…" at bounding box center [505, 249] width 701 height 225
click at [358, 22] on p "Hello, Muhammad [PERSON_NAME] [PERSON_NAME]" at bounding box center [290, 27] width 204 height 13
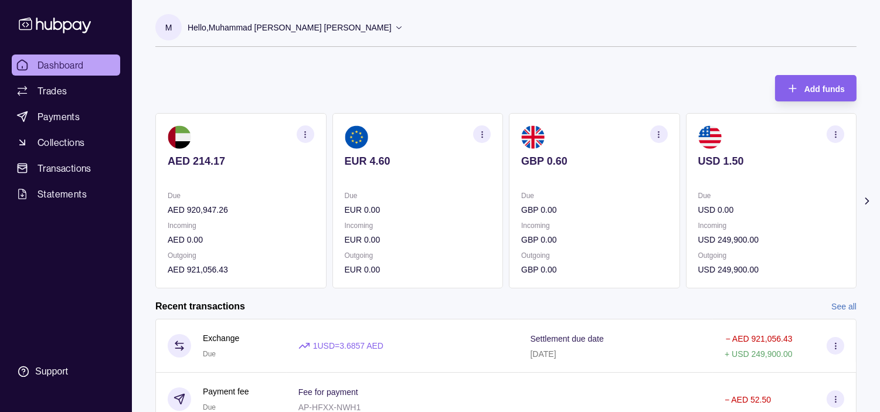
click at [358, 23] on p "Hello, Muhammad [PERSON_NAME] [PERSON_NAME]" at bounding box center [290, 27] width 204 height 13
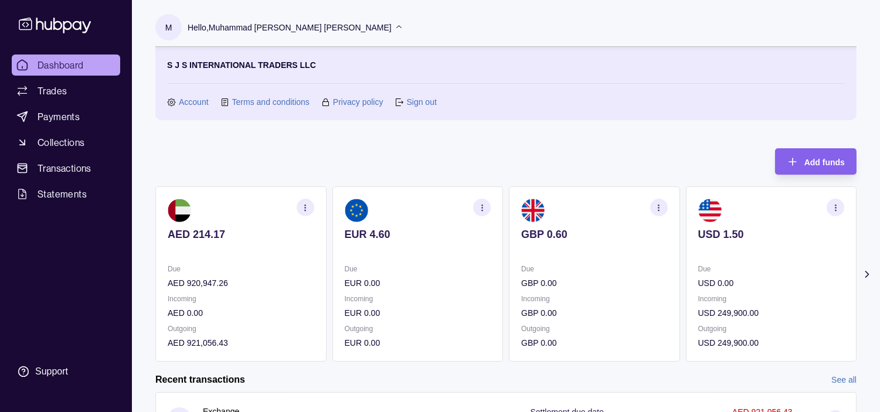
click at [418, 102] on link "Sign out" at bounding box center [421, 102] width 30 height 13
